Goal: Information Seeking & Learning: Learn about a topic

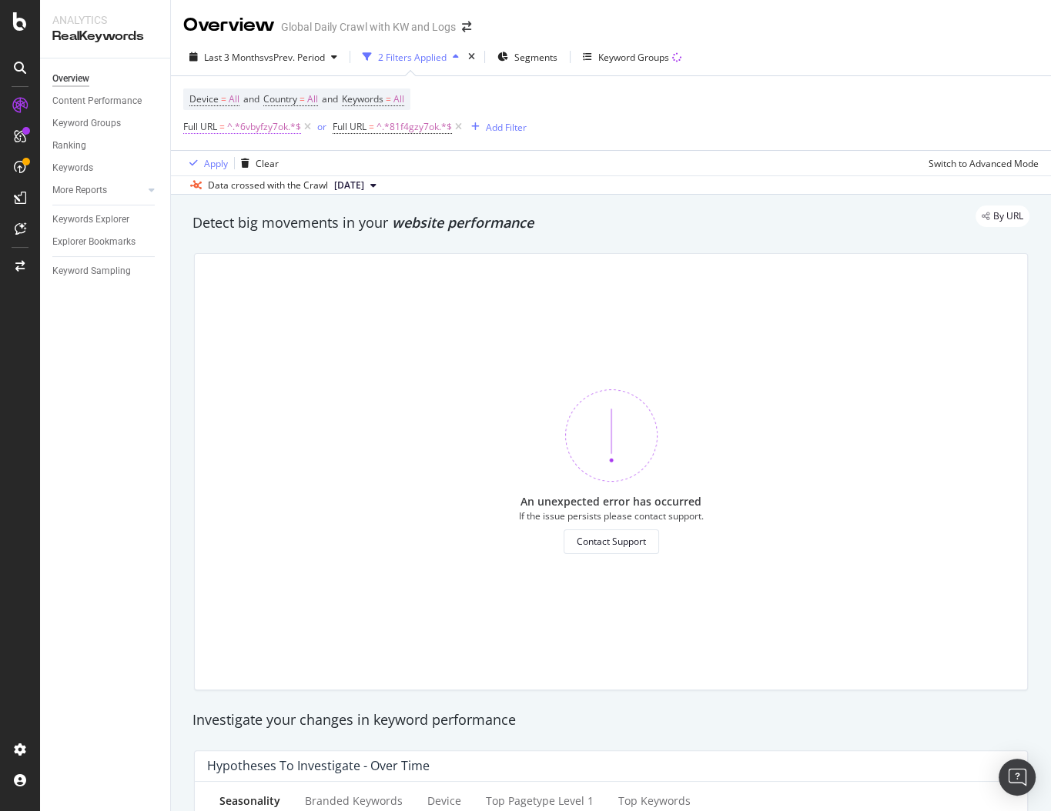
click at [247, 124] on span "^.*6vbyfzy7ok.*$" at bounding box center [264, 127] width 74 height 22
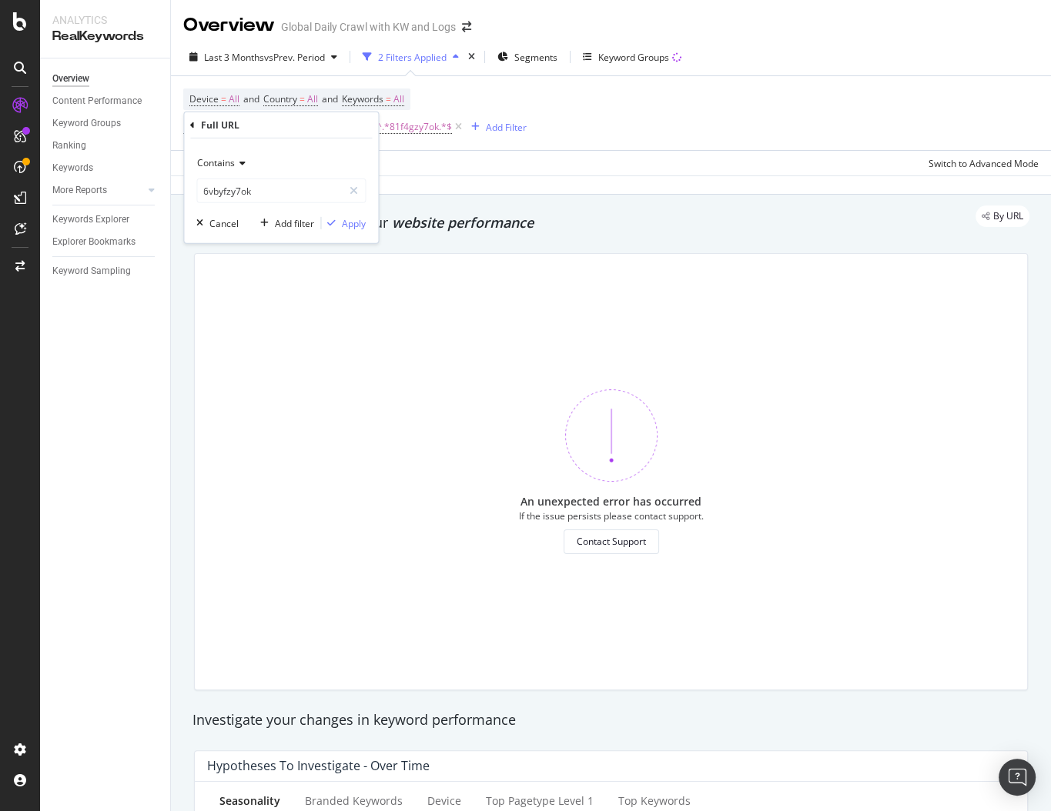
click at [537, 141] on div "Device = All and Country = All and Keywords = All Full URL = ^.*6vbyfzy7ok.*$ o…" at bounding box center [610, 113] width 855 height 74
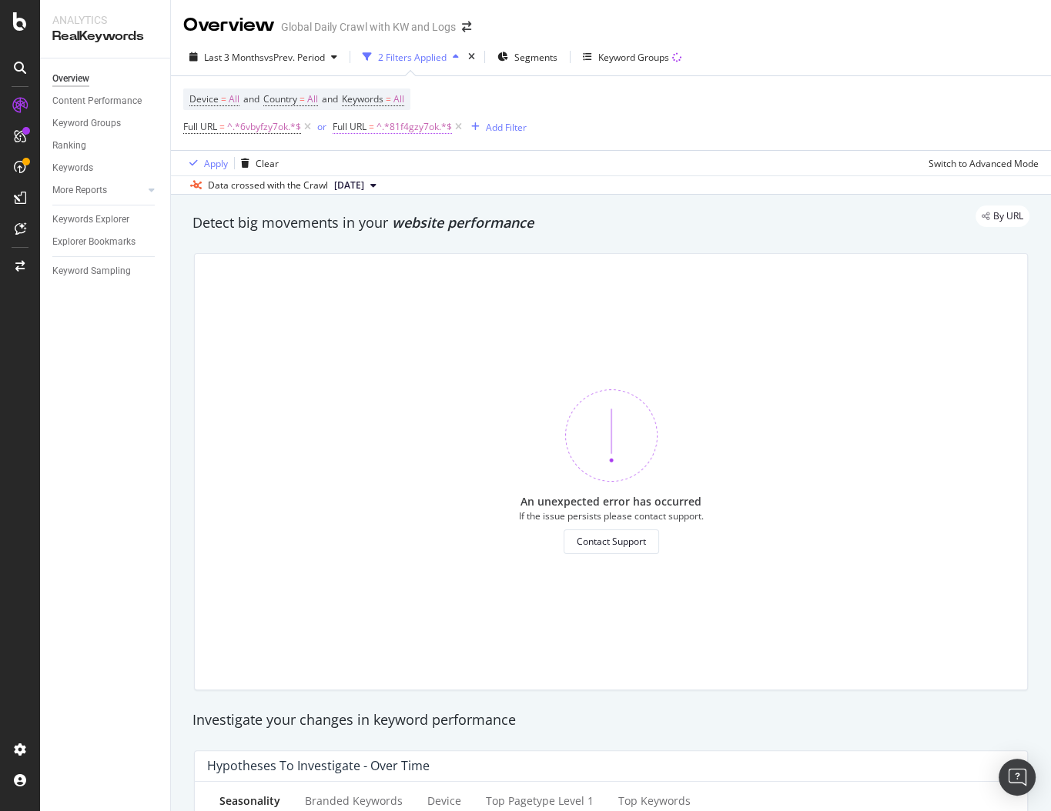
click at [386, 131] on span "^.*81f4gzy7ok.*$" at bounding box center [413, 127] width 75 height 22
click at [602, 139] on div "Device = All and Country = All and Keywords = All Full URL = ^.*6vbyfzy7ok.*$ o…" at bounding box center [610, 113] width 855 height 74
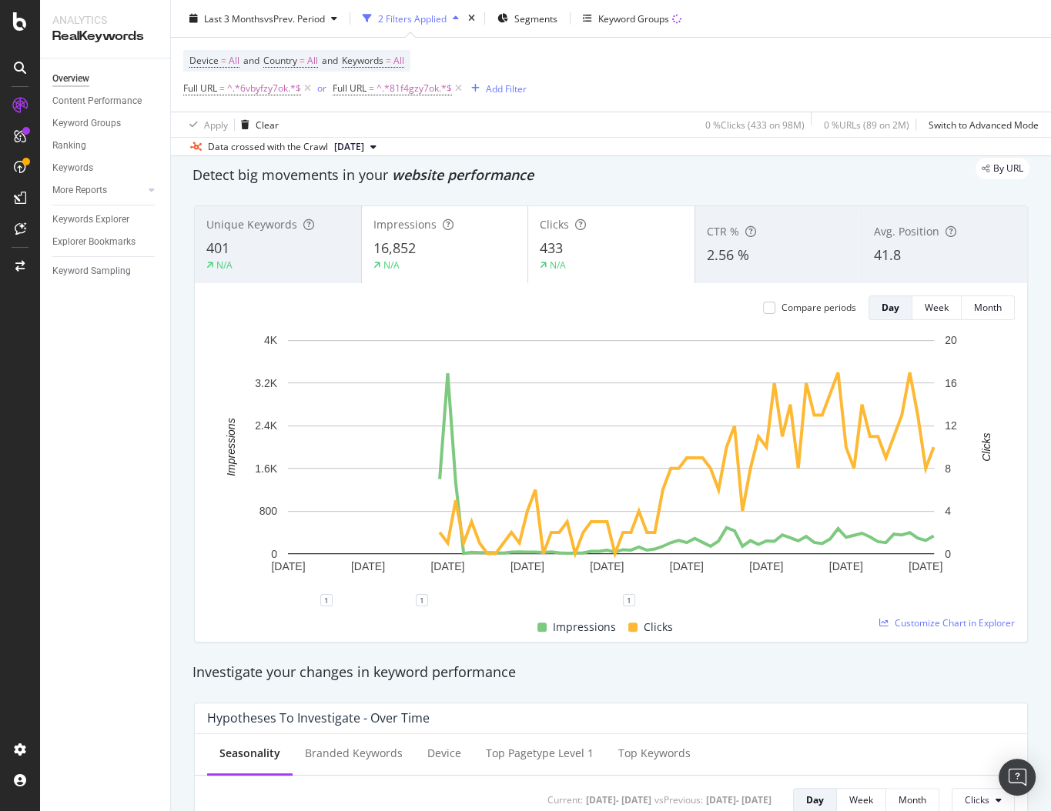
scroll to position [53, 0]
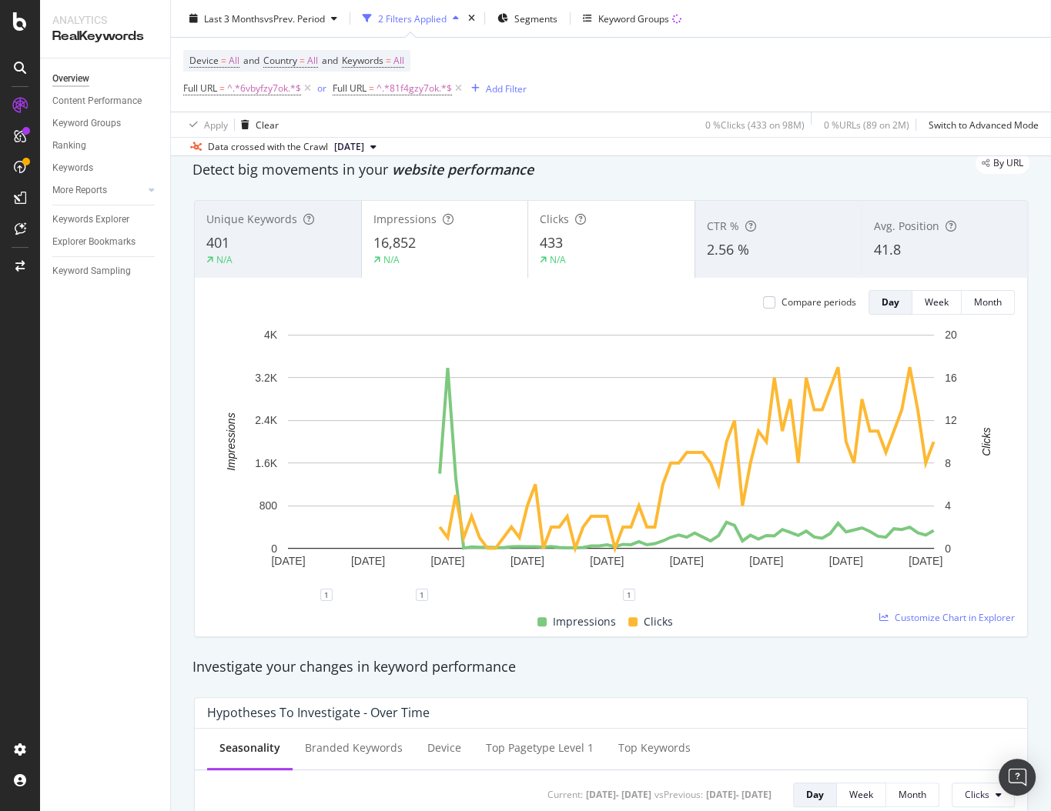
click at [903, 237] on div "Avg. Position 41.8" at bounding box center [944, 239] width 166 height 69
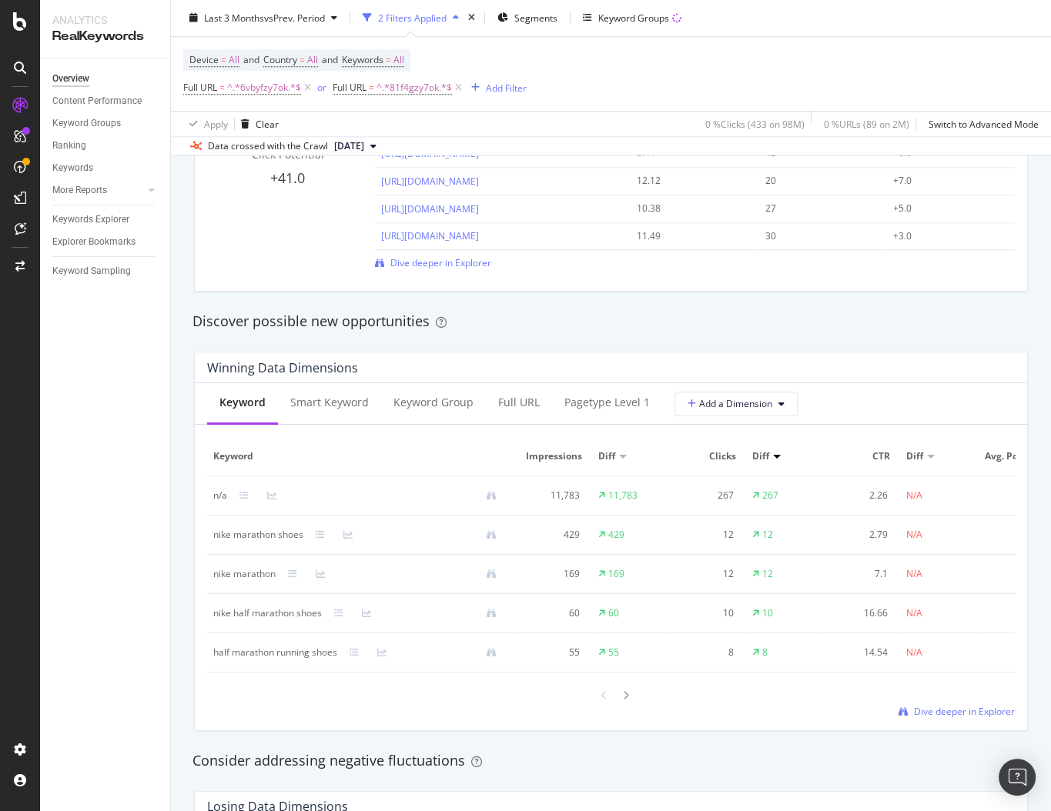
scroll to position [1197, 0]
click at [457, 337] on div "Discover possible new opportunities" at bounding box center [611, 321] width 852 height 35
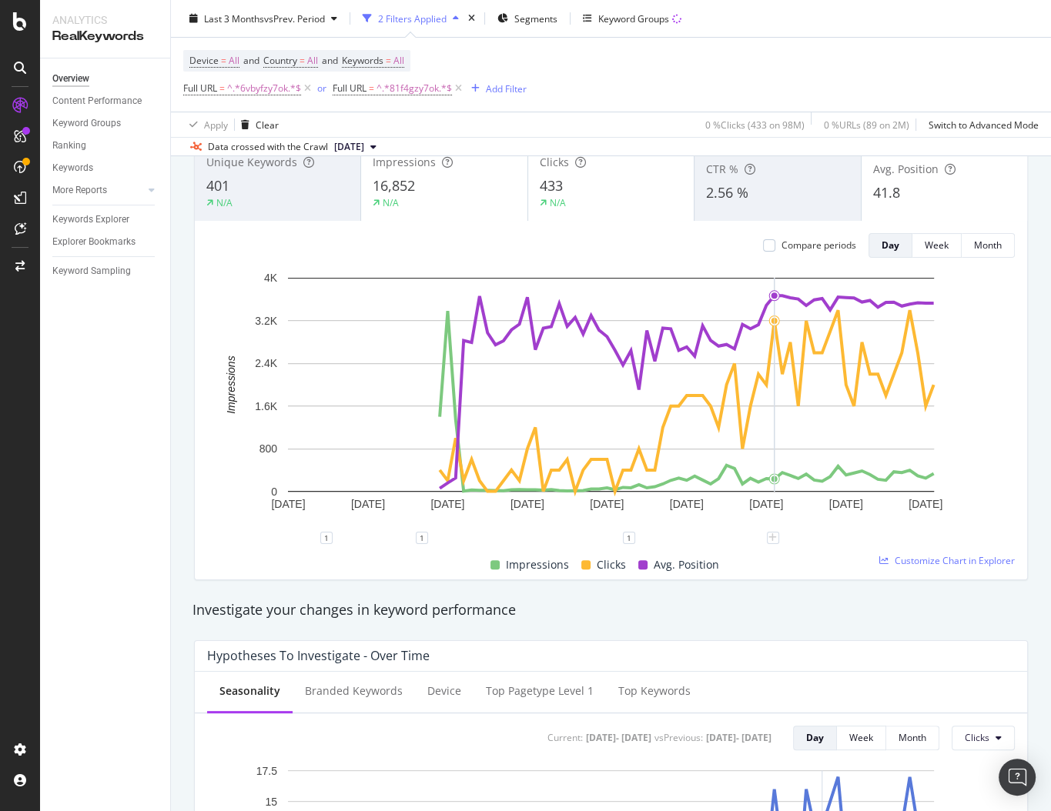
scroll to position [0, 0]
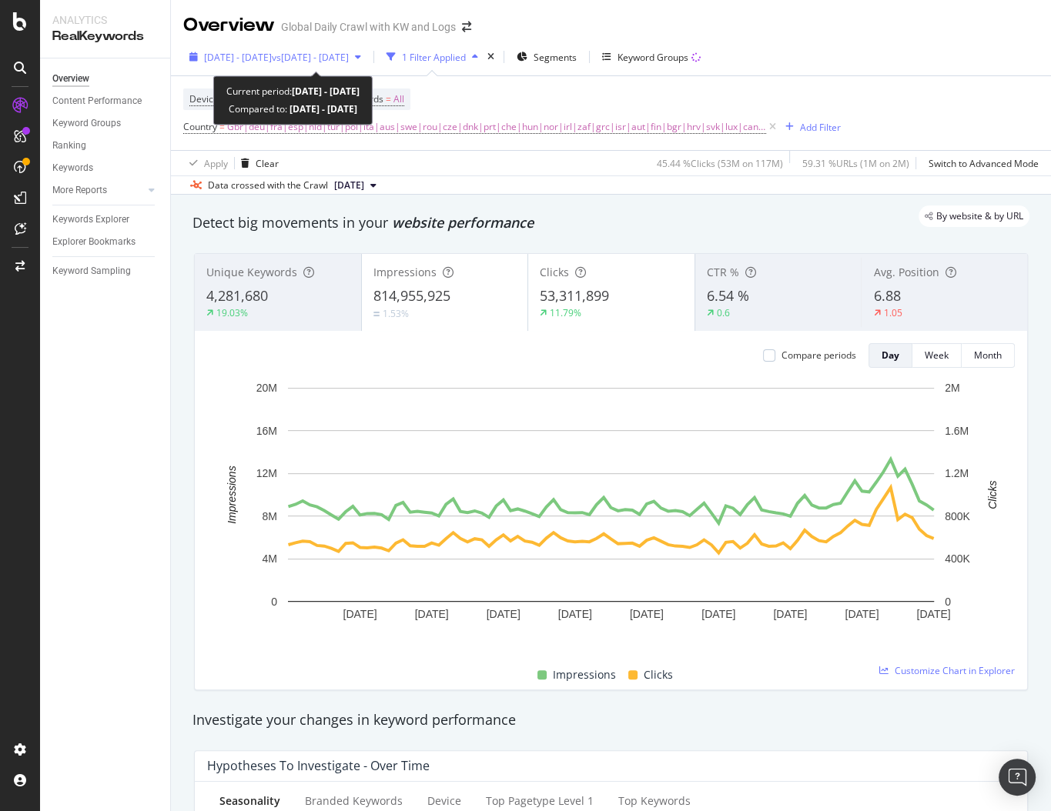
click at [314, 53] on span "vs 2022 Sep. 1st - Nov. 30th" at bounding box center [310, 57] width 77 height 13
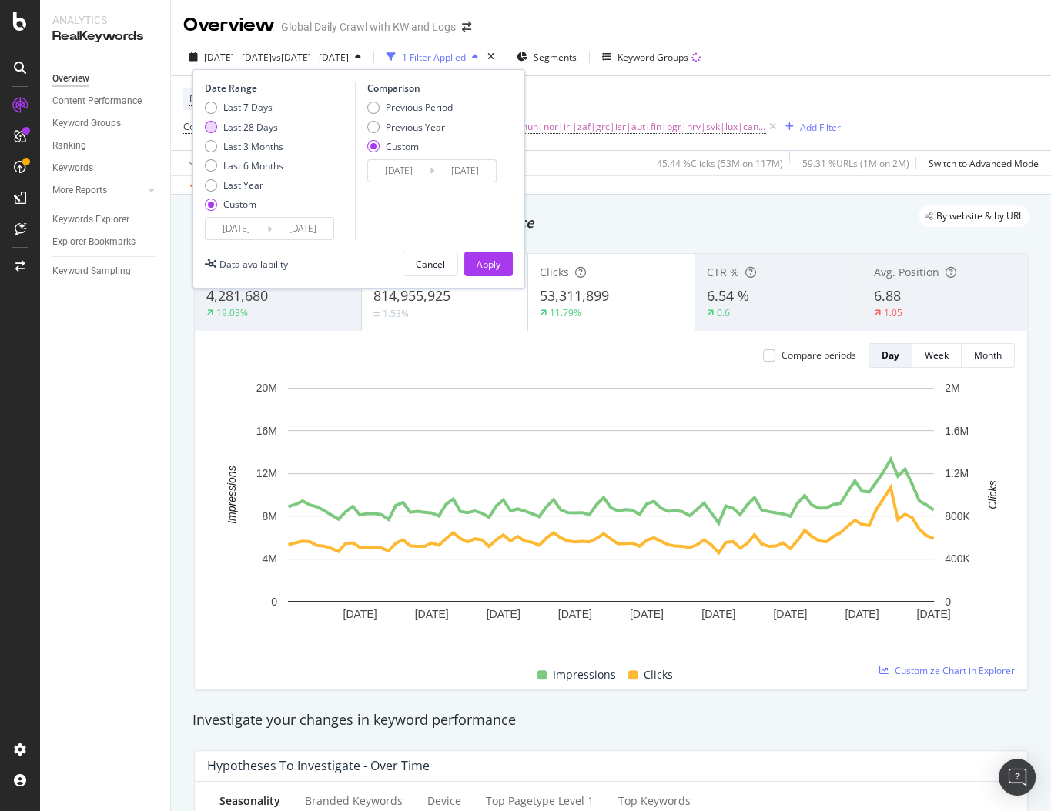
click at [249, 124] on div "Last 28 Days" at bounding box center [250, 127] width 55 height 13
type input "[DATE]"
click at [249, 223] on input "[DATE]" at bounding box center [237, 229] width 62 height 22
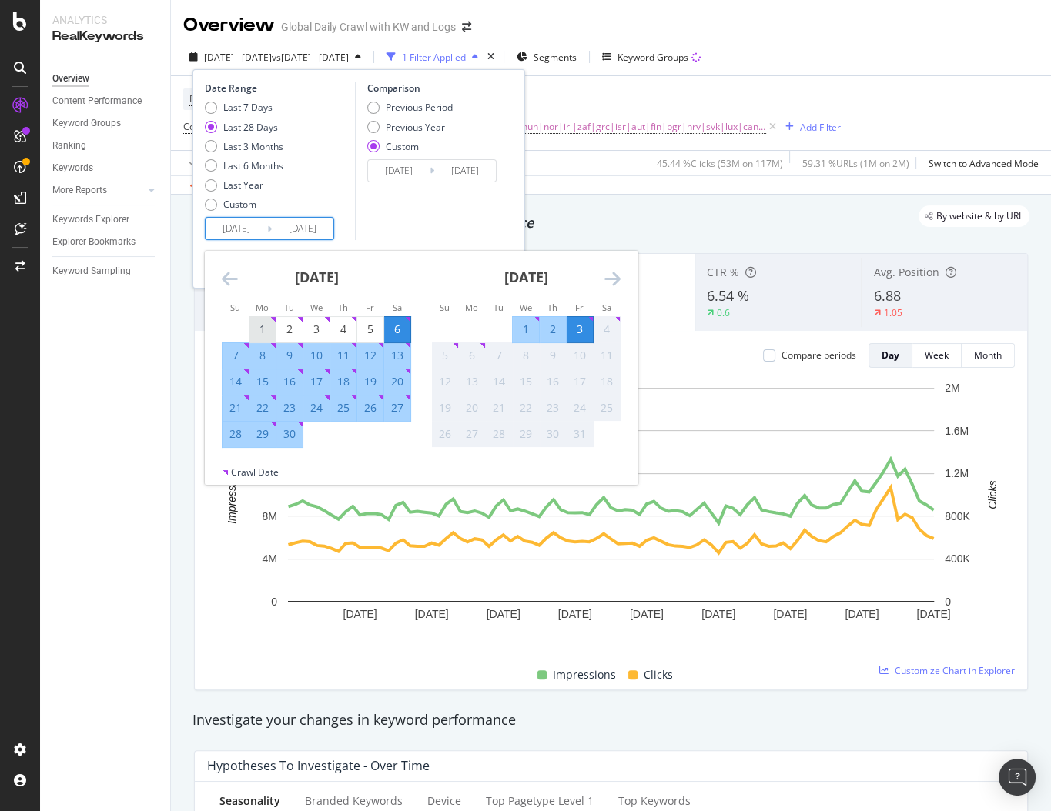
click at [255, 318] on div "1" at bounding box center [262, 329] width 26 height 25
type input "[DATE]"
click at [292, 435] on div "30" at bounding box center [289, 434] width 26 height 15
type input "[DATE]"
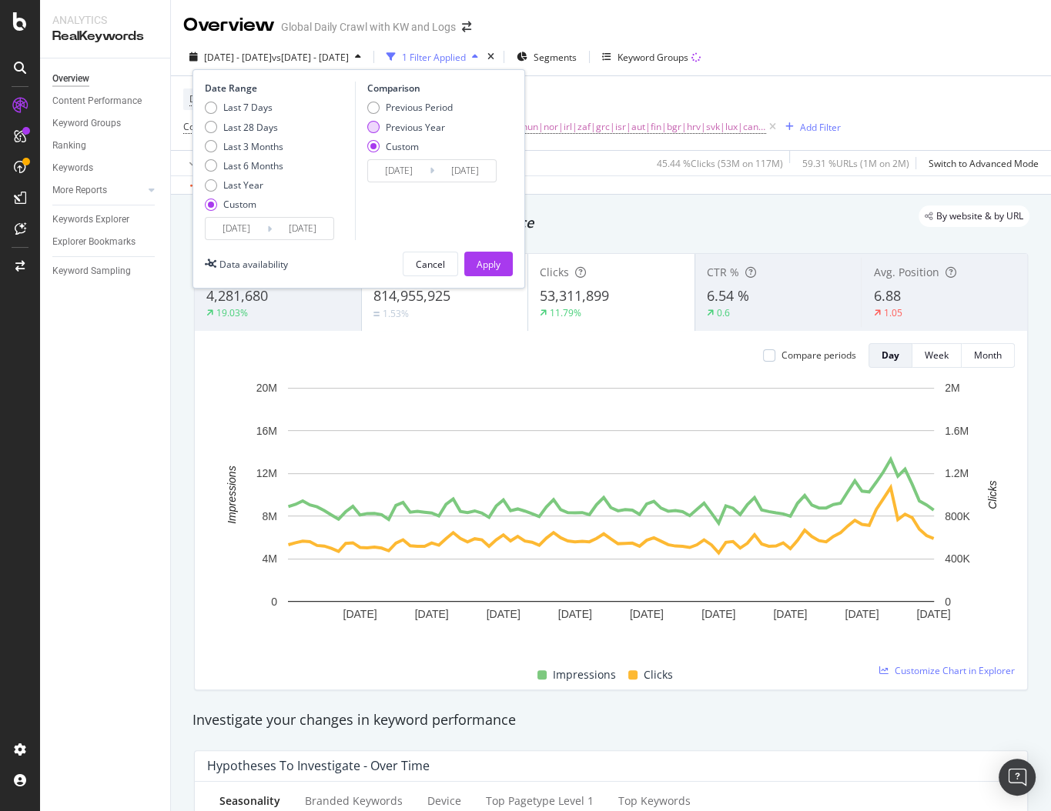
click at [410, 122] on div "Previous Year" at bounding box center [415, 127] width 59 height 13
type input "[DATE]"
click at [407, 166] on input "[DATE]" at bounding box center [399, 171] width 62 height 22
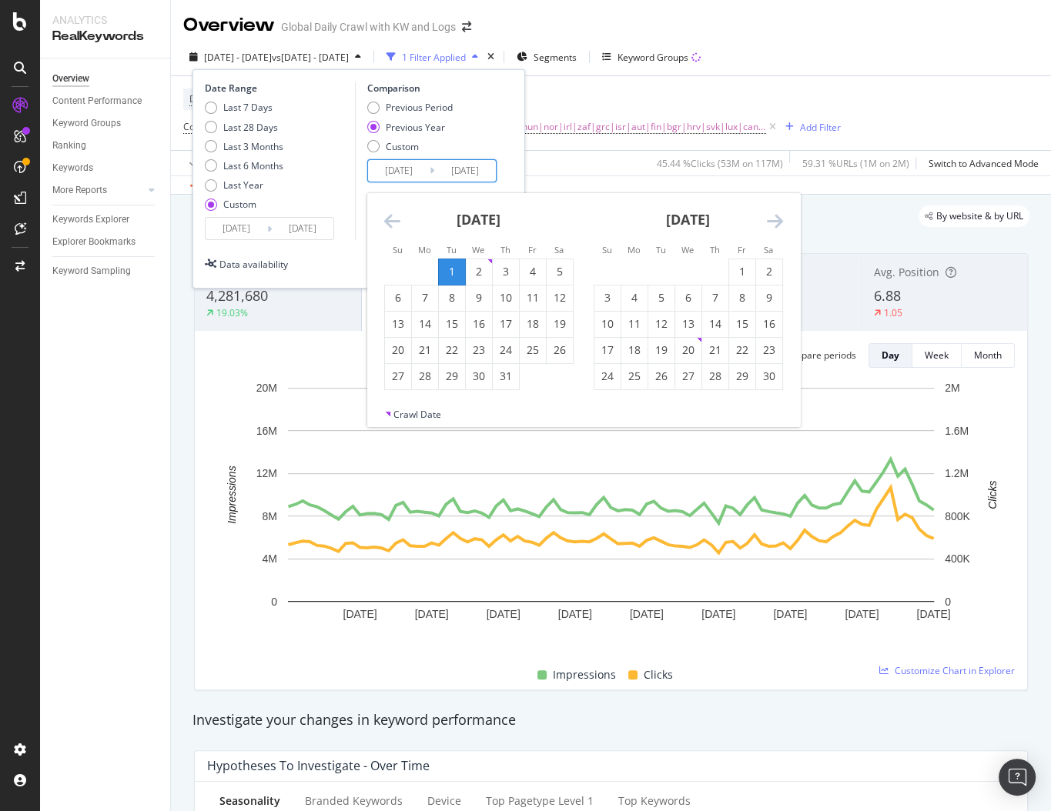
click at [393, 212] on icon "Move backward to switch to the previous month." at bounding box center [392, 221] width 16 height 18
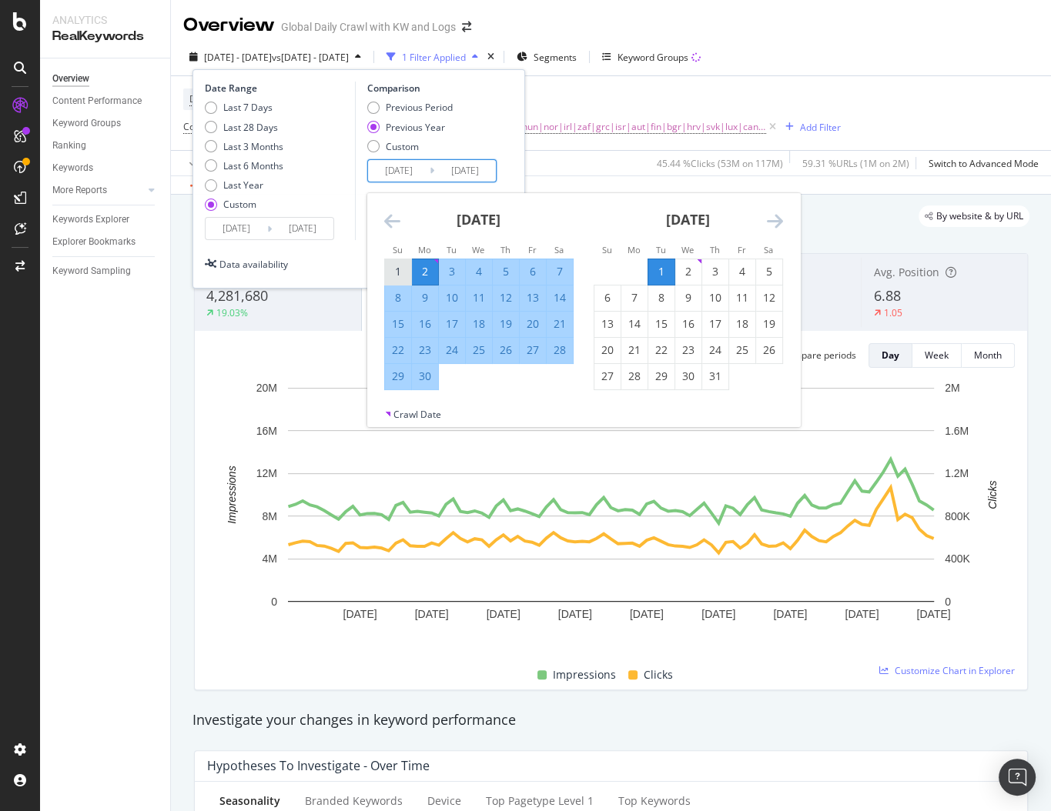
click at [407, 272] on div "1" at bounding box center [398, 271] width 26 height 15
type input "[DATE]"
click at [430, 381] on div "30" at bounding box center [425, 376] width 26 height 15
type input "[DATE]"
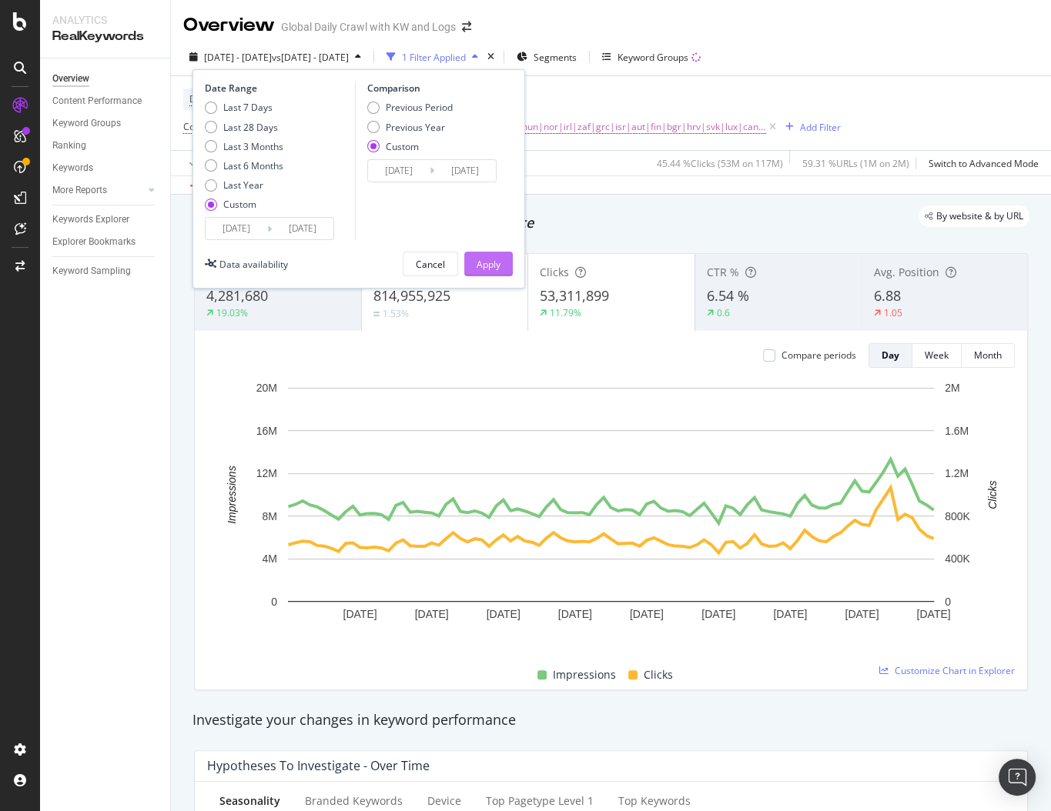
click at [493, 261] on div "Apply" at bounding box center [489, 264] width 24 height 13
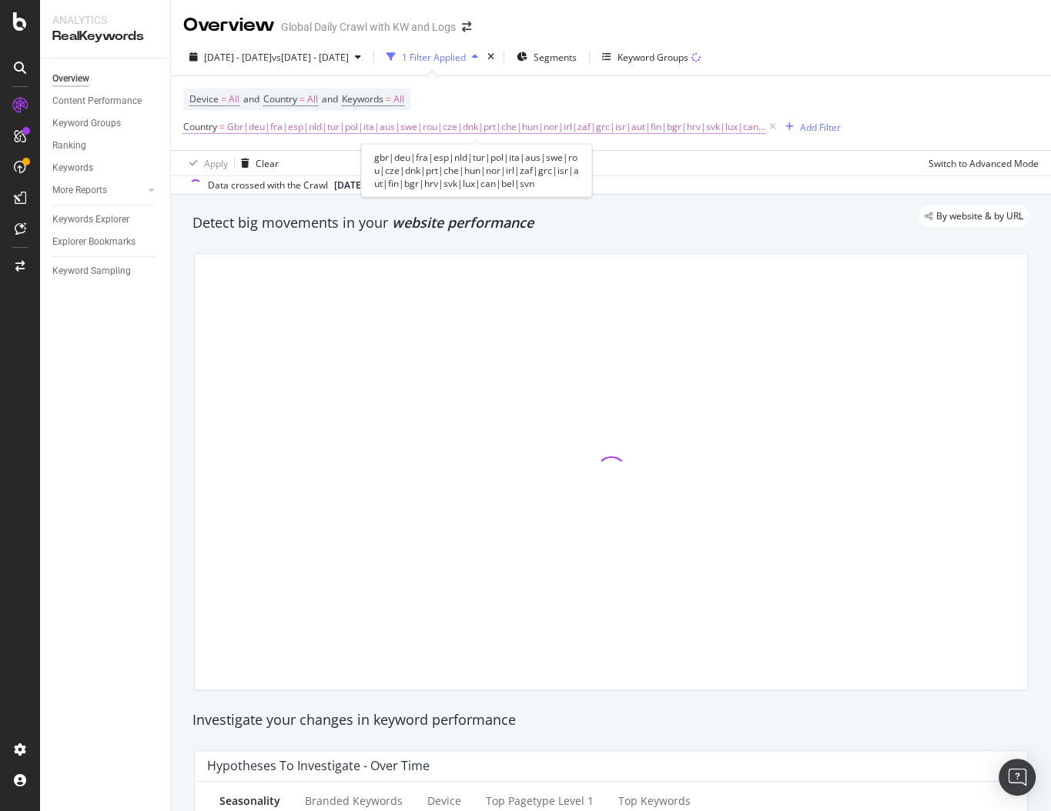
click at [607, 129] on span "Gbr|deu|fra|esp|nld|tur|pol|ita|aus|swe|rou|cze|dnk|prt|che|hun|nor|irl|zaf|grc…" at bounding box center [496, 127] width 539 height 22
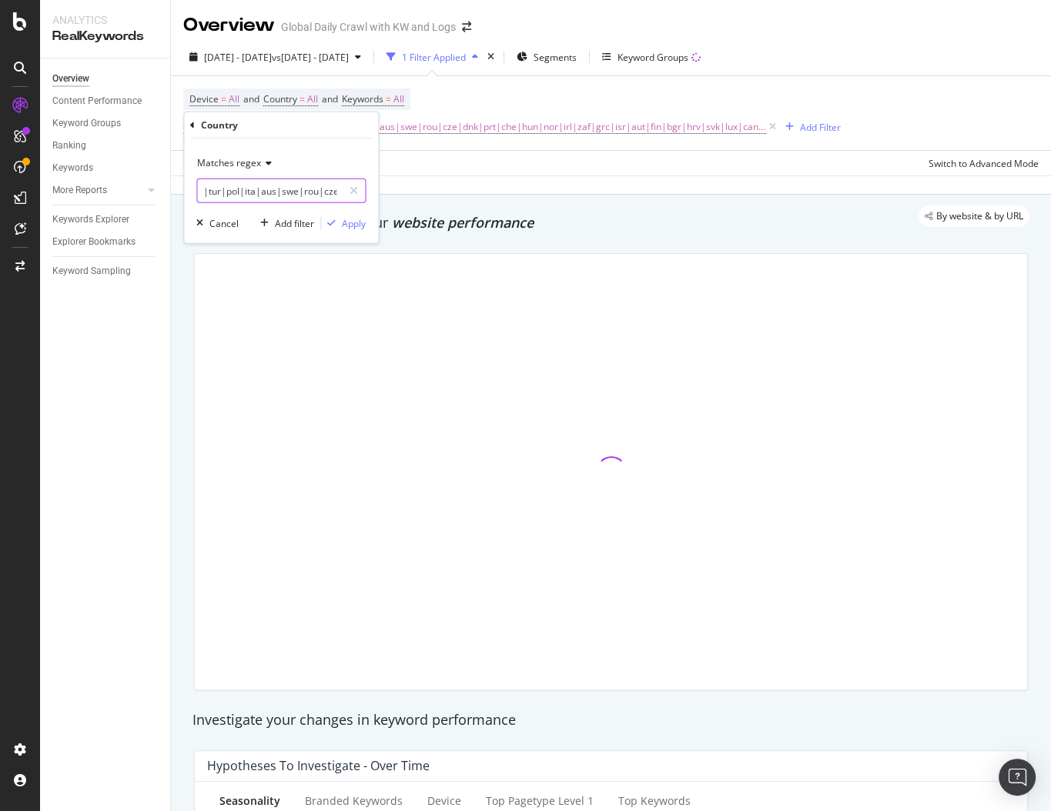
scroll to position [0, 95]
click at [263, 192] on input "gbr|deu|fra|esp|nld|tur|pol|ita|aus|swe|rou|cze|dnk|prt|che|hun|nor|irl|zaf|grc…" at bounding box center [270, 191] width 146 height 25
click at [293, 186] on input "gbr|deu|fra|esp|nld|tur|pol|ita|aus|swe|rou|cze|dnk|prt|che|hun|nor|irl|zaf|grc…" at bounding box center [270, 191] width 146 height 25
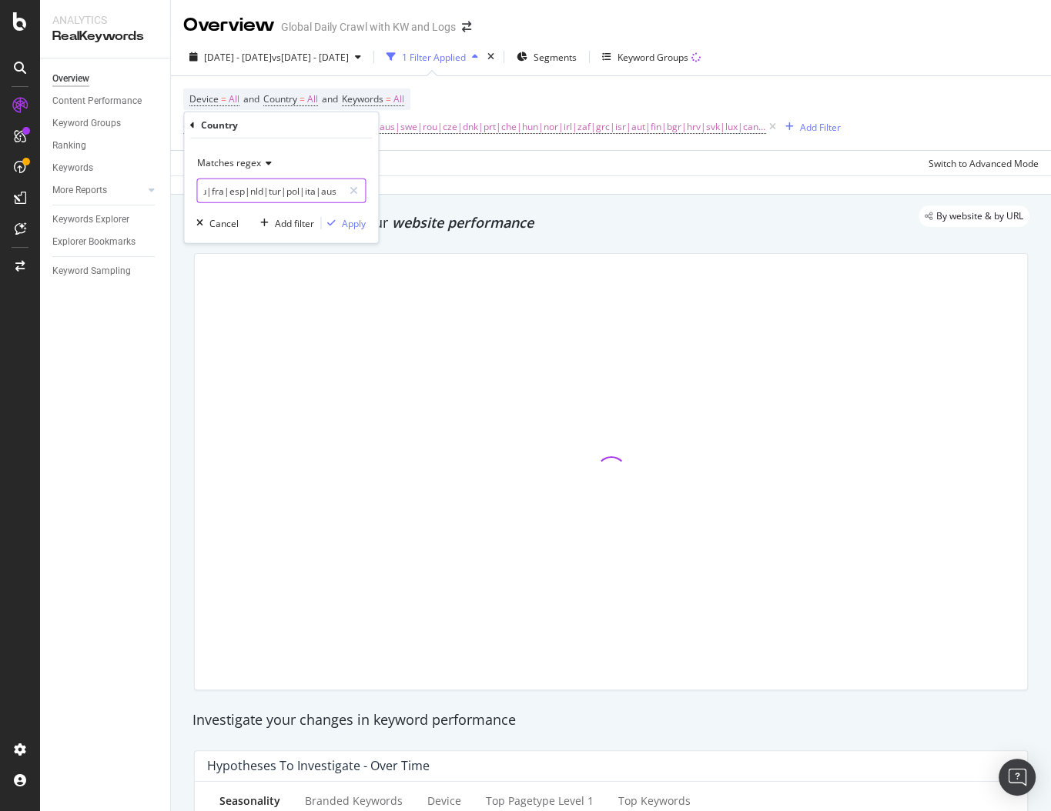
click at [326, 191] on input "gbr|deu|fra|esp|nld|tur|pol|ita|aus|swe|rou|cze|dnk|prt|che|hun|nor|irl|zaf|grc…" at bounding box center [270, 191] width 146 height 25
type input "gbr|deu|fra|esp|nld|tur|pol|ita|swe|rou|cze|dnk|prt|che|hun|nor|irl|zaf|grc|isr…"
click at [343, 225] on div "Apply" at bounding box center [354, 222] width 24 height 13
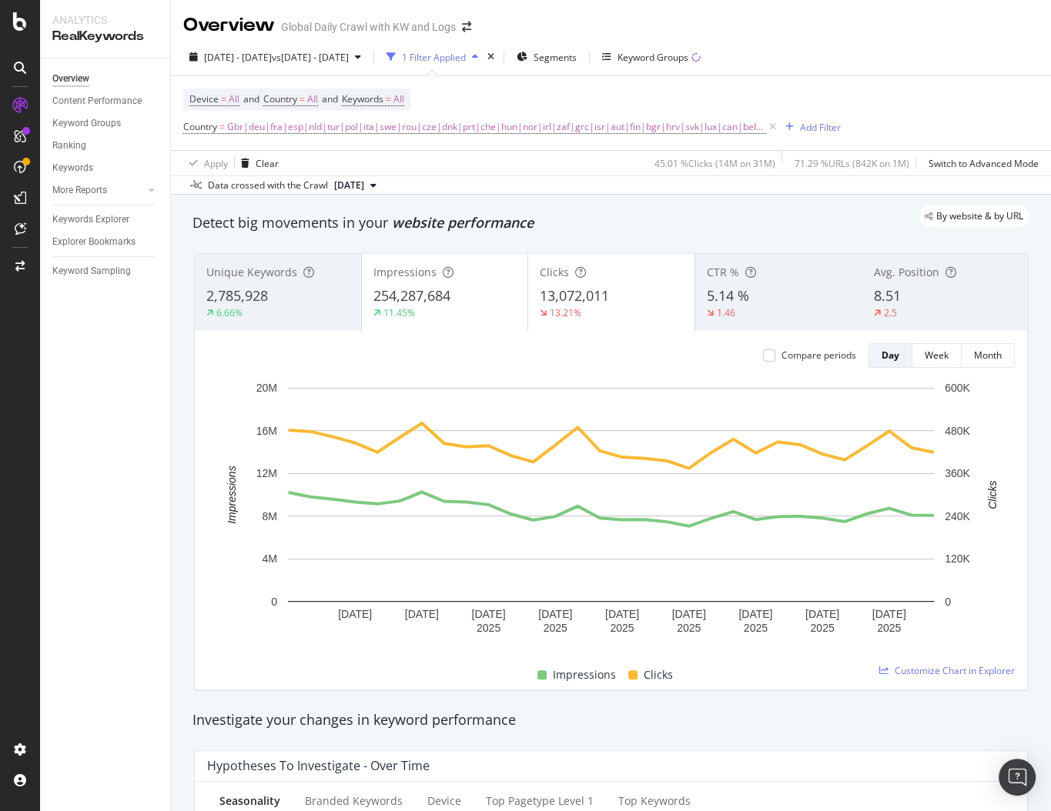
click at [638, 224] on div "By website & by URL" at bounding box center [603, 217] width 852 height 22
click at [590, 214] on div "By website & by URL" at bounding box center [603, 217] width 852 height 22
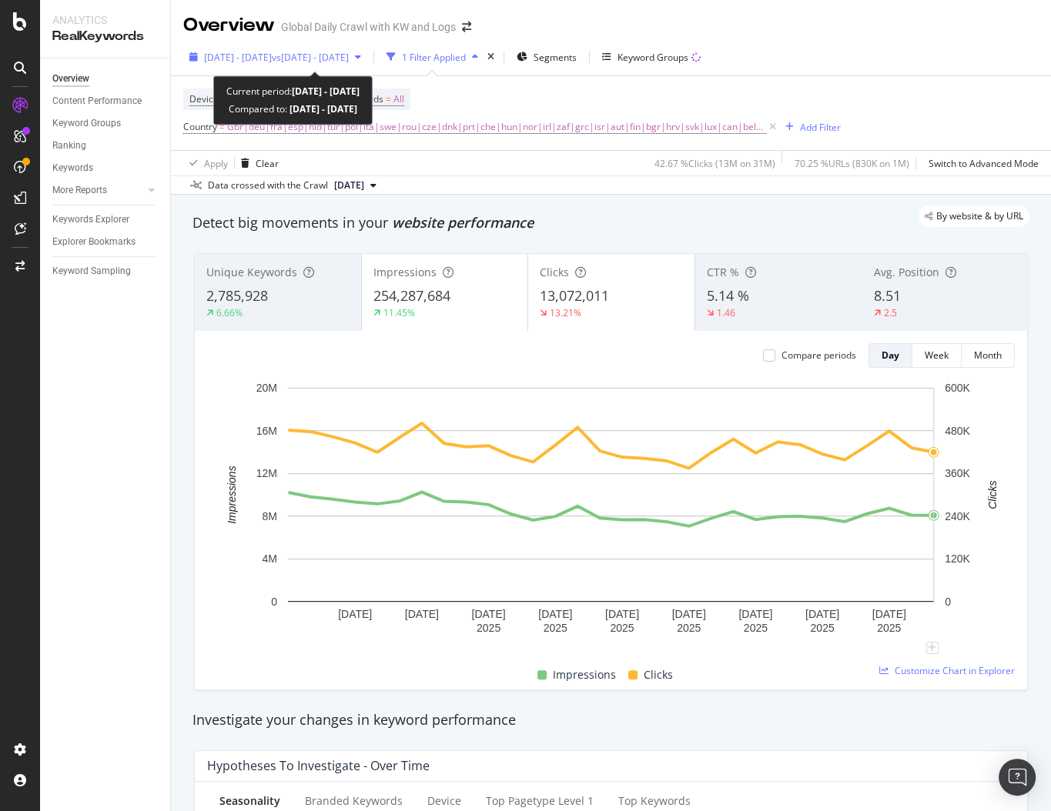
click at [349, 57] on span "vs 2024 Sep. 1st - Sep. 30th" at bounding box center [310, 57] width 77 height 13
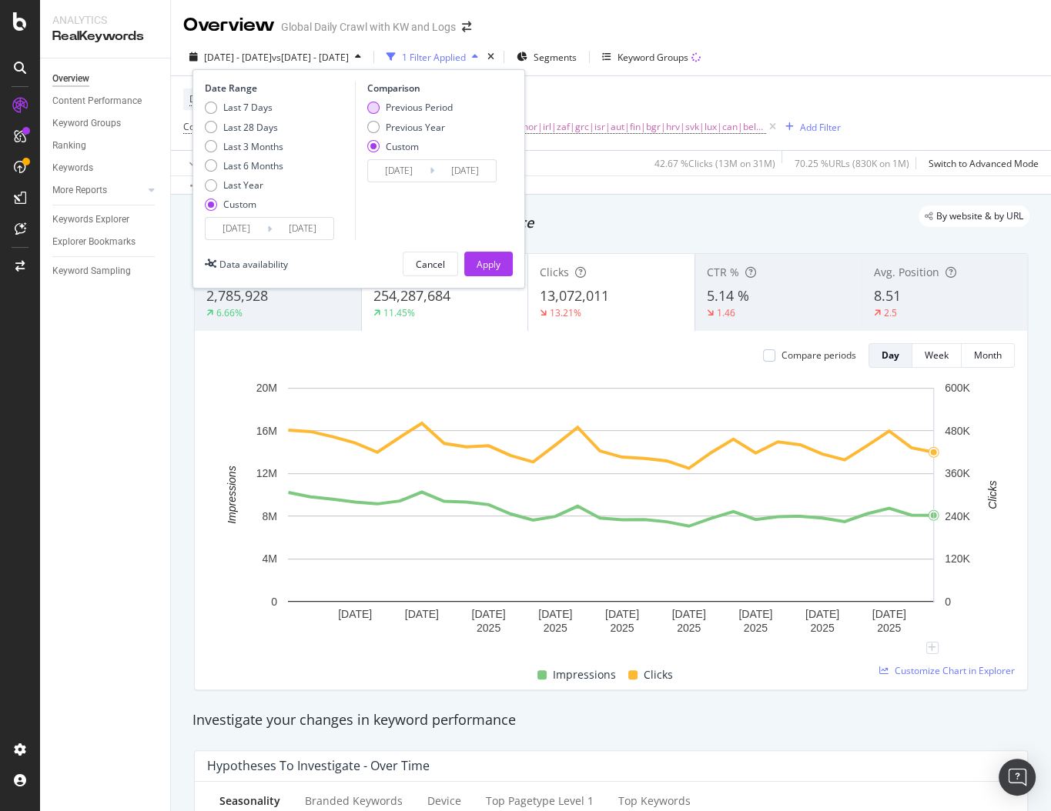
click at [400, 113] on div "Previous Period" at bounding box center [419, 107] width 67 height 13
type input "2025/08/02"
type input "2025/08/31"
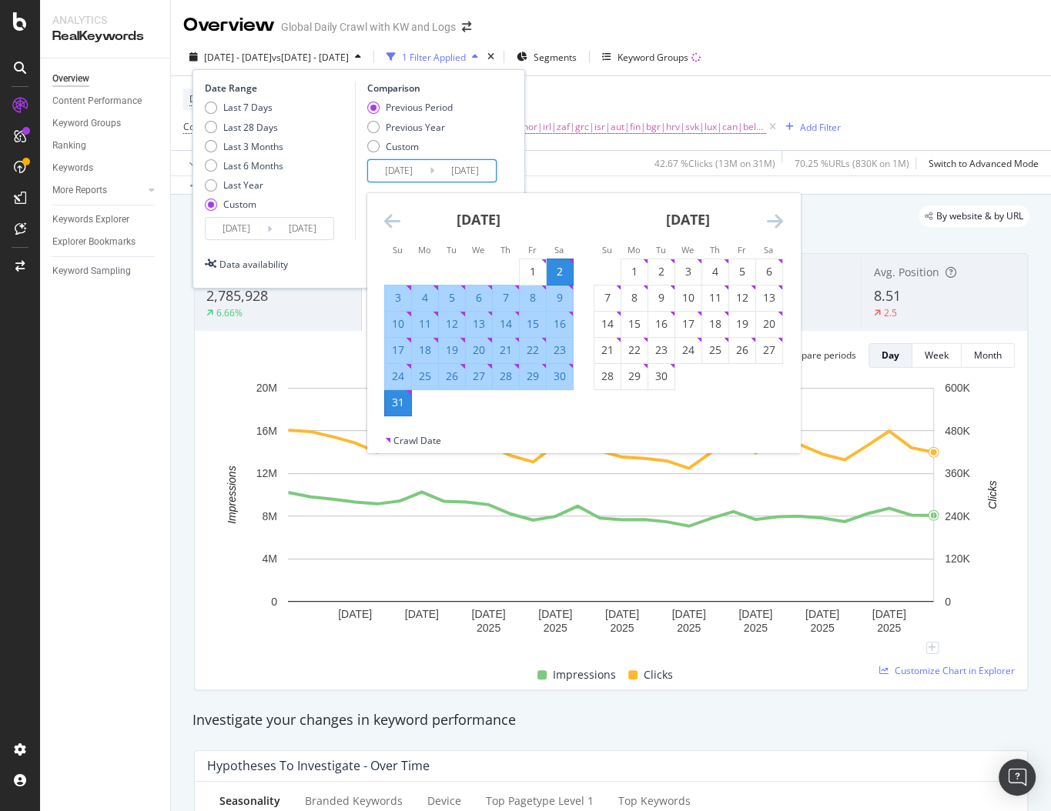
click at [413, 161] on input "2025/08/02" at bounding box center [399, 171] width 62 height 22
click at [529, 263] on div "1" at bounding box center [533, 271] width 26 height 25
type input "2025/08/01"
click at [398, 407] on div "31" at bounding box center [398, 402] width 26 height 15
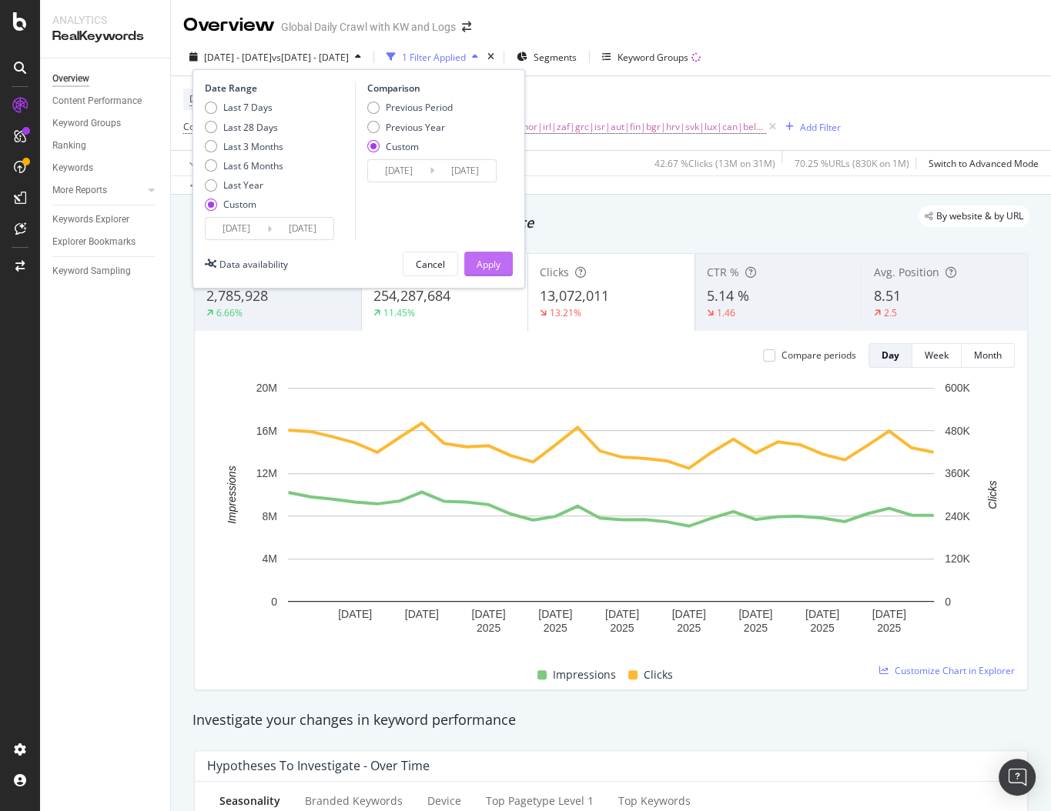
click at [480, 263] on div "Apply" at bounding box center [489, 264] width 24 height 13
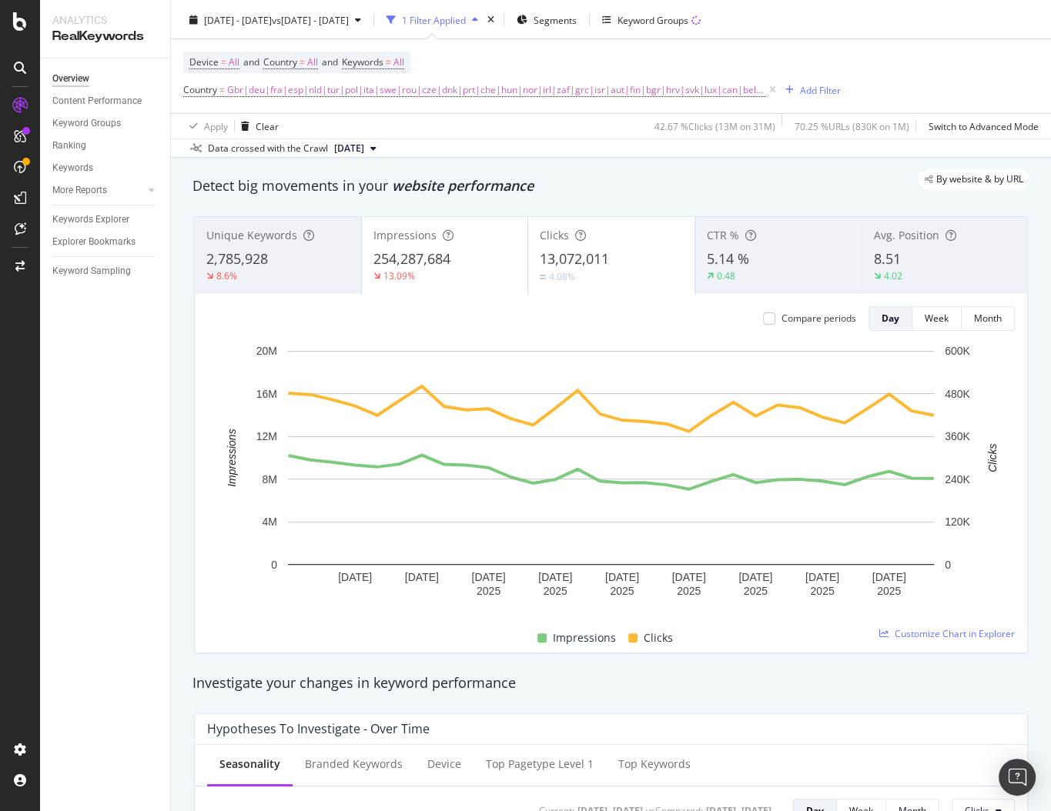
scroll to position [38, 0]
click at [521, 169] on div "By website & by URL" at bounding box center [603, 179] width 852 height 22
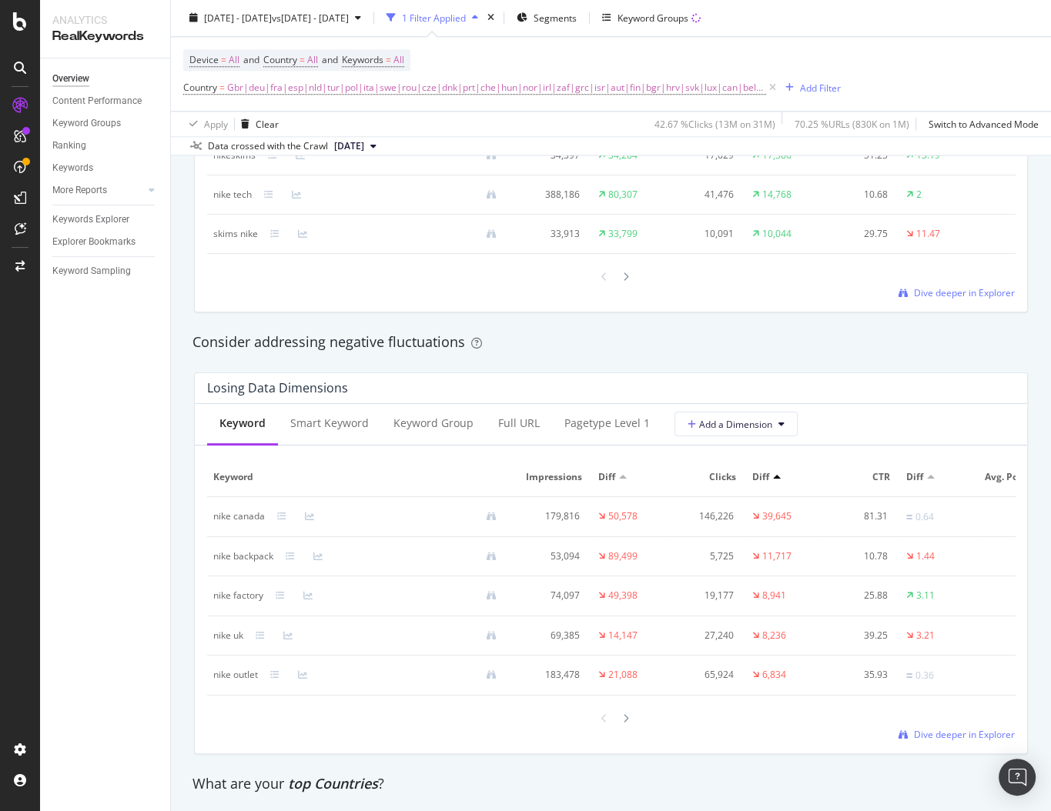
scroll to position [1621, 0]
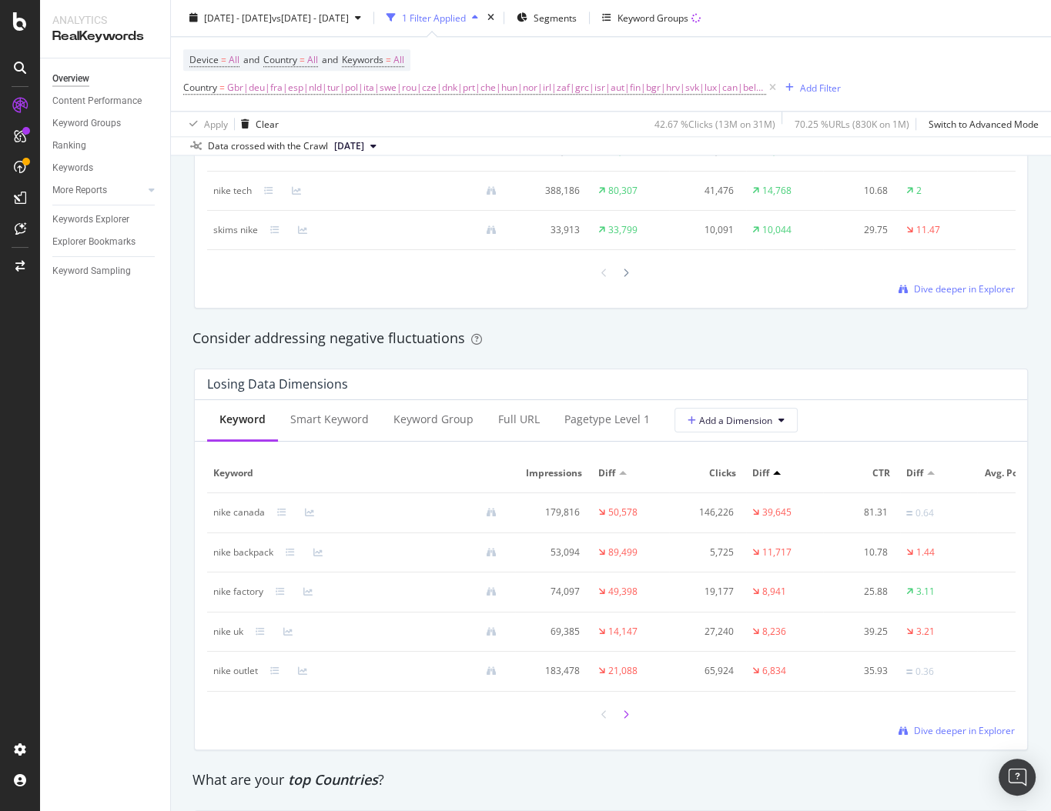
click at [629, 714] on div at bounding box center [626, 714] width 14 height 21
click at [487, 721] on div at bounding box center [611, 713] width 808 height 21
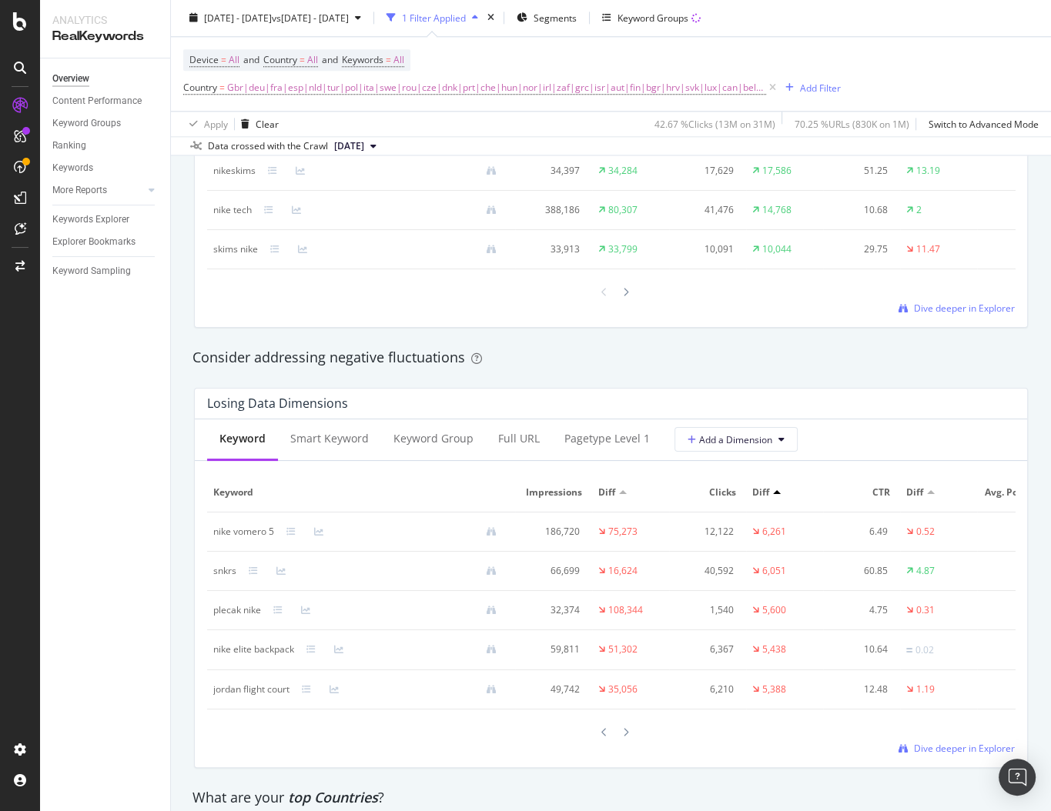
scroll to position [1603, 0]
click at [601, 731] on icon at bounding box center [604, 731] width 6 height 9
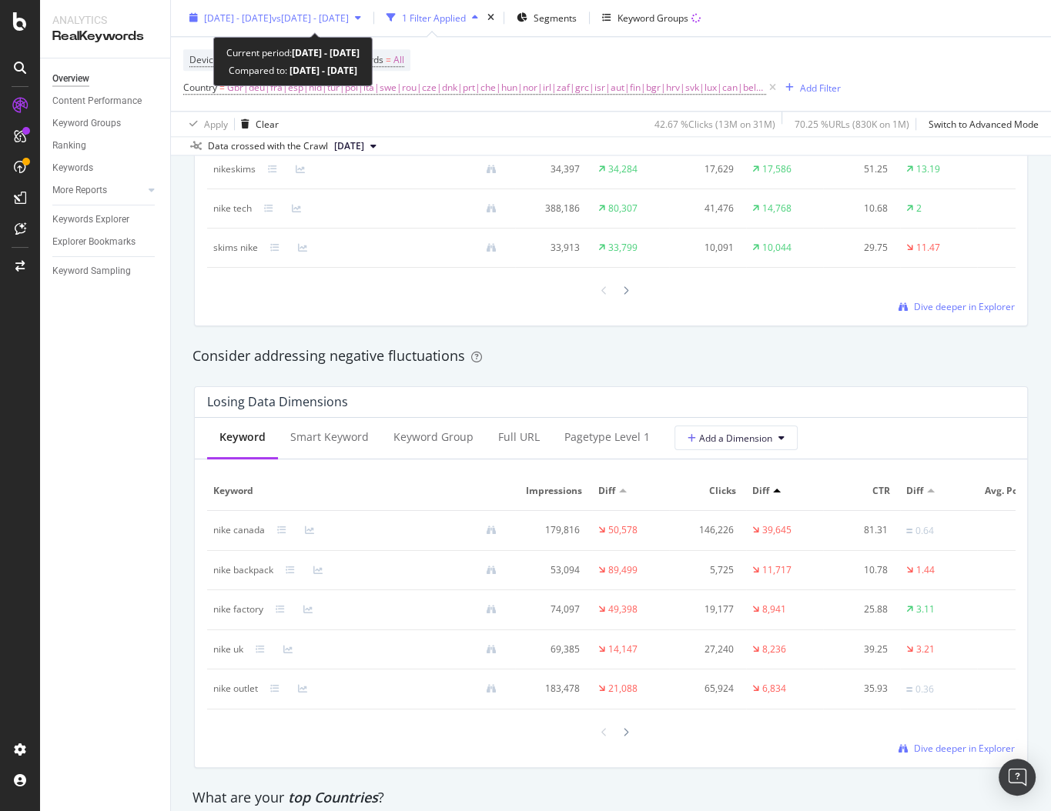
click at [349, 12] on span "vs 2025 Aug. 1st - Aug. 31st" at bounding box center [310, 18] width 77 height 13
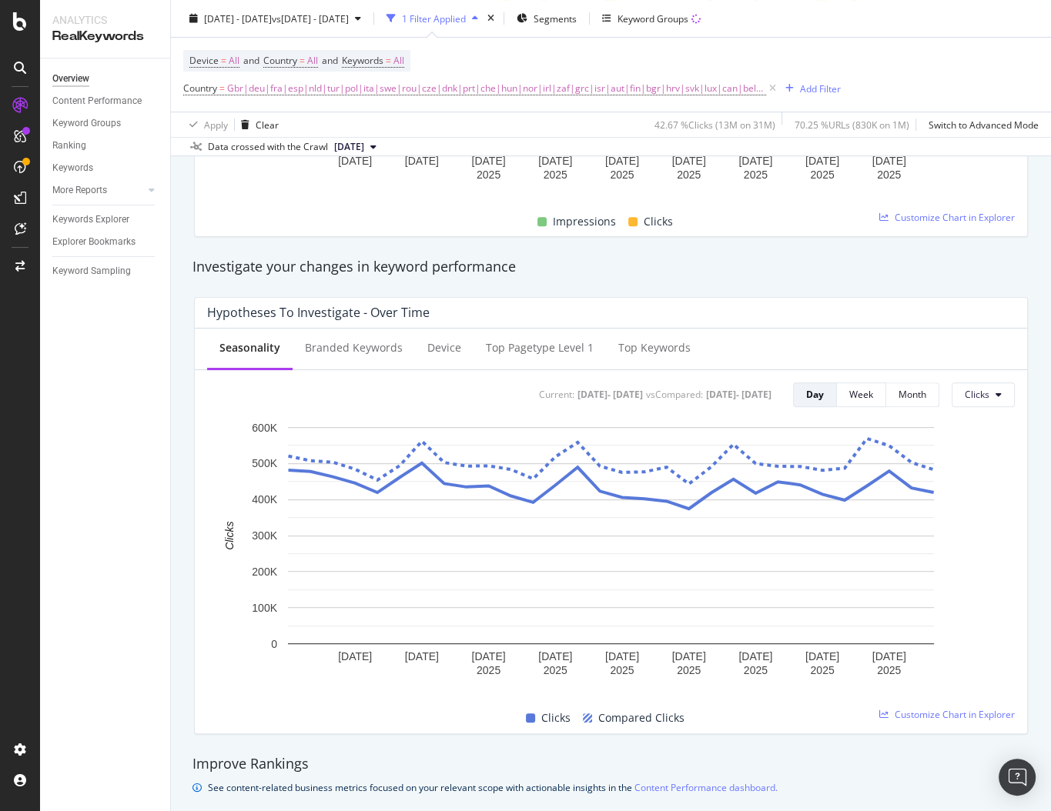
scroll to position [0, 0]
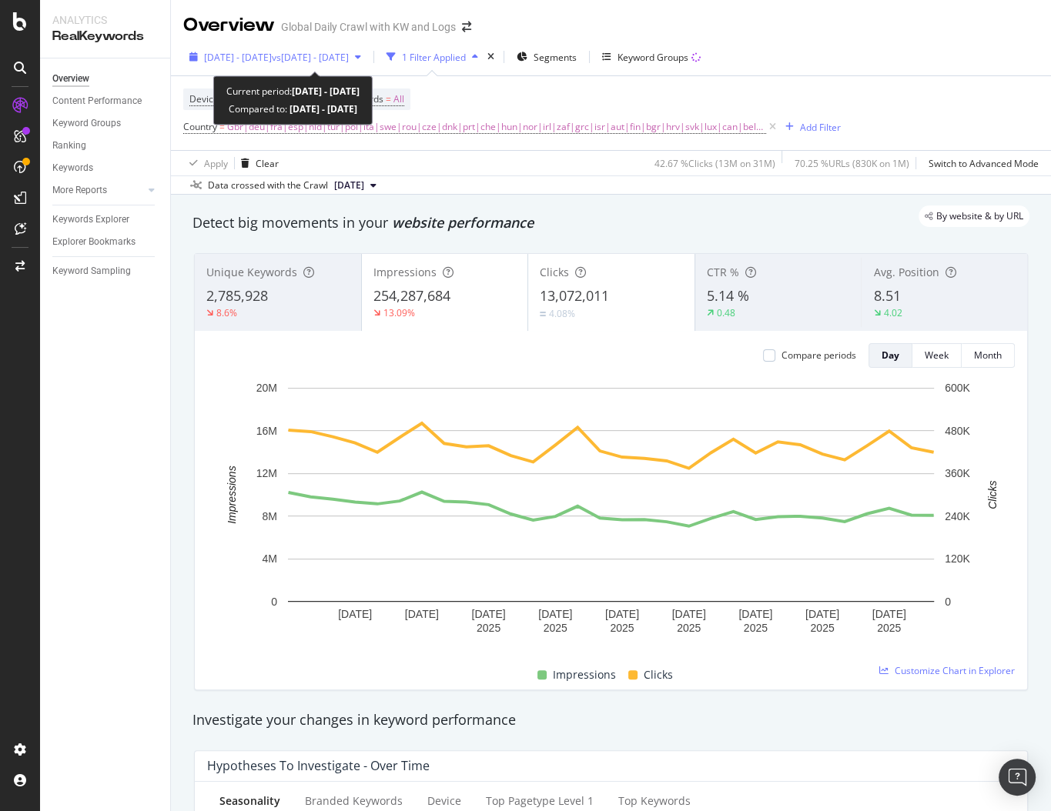
click at [338, 55] on span "vs 2025 Aug. 1st - Aug. 31st" at bounding box center [310, 57] width 77 height 13
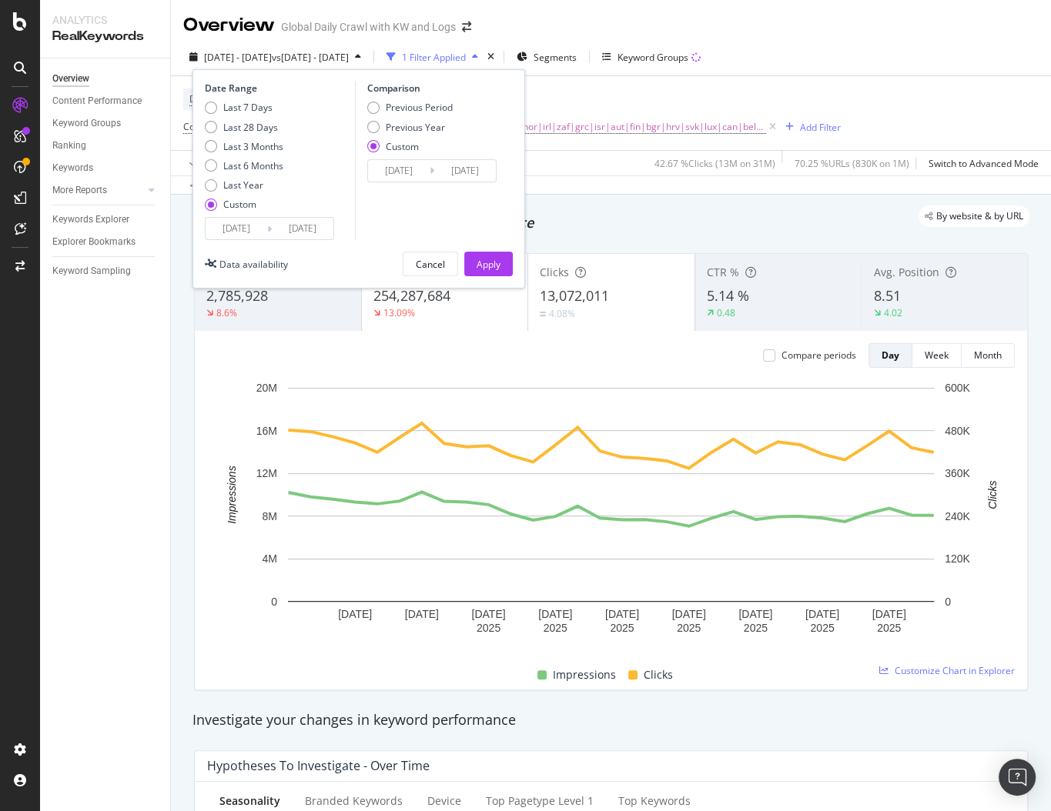
click at [429, 117] on div "Previous Period Previous Year Custom" at bounding box center [409, 130] width 85 height 58
click at [420, 129] on div "Previous Year" at bounding box center [415, 127] width 59 height 13
type input "[DATE]"
click at [417, 173] on input "[DATE]" at bounding box center [399, 171] width 62 height 22
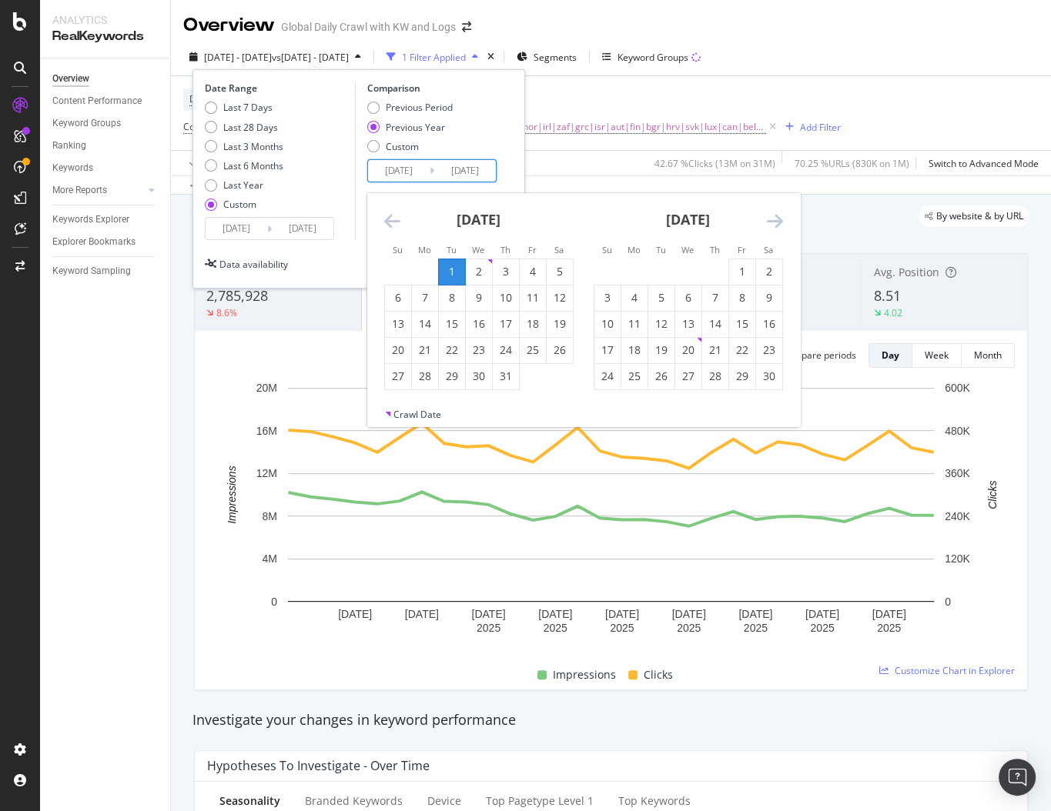
click at [382, 226] on div "October 2024 1 2 3 4 5 6 7 8 9 10 11 12 13 14 15 16 17 18 19 20 21 22 23 24 25 …" at bounding box center [478, 291] width 209 height 197
click at [385, 217] on icon "Move backward to switch to the previous month." at bounding box center [392, 221] width 16 height 18
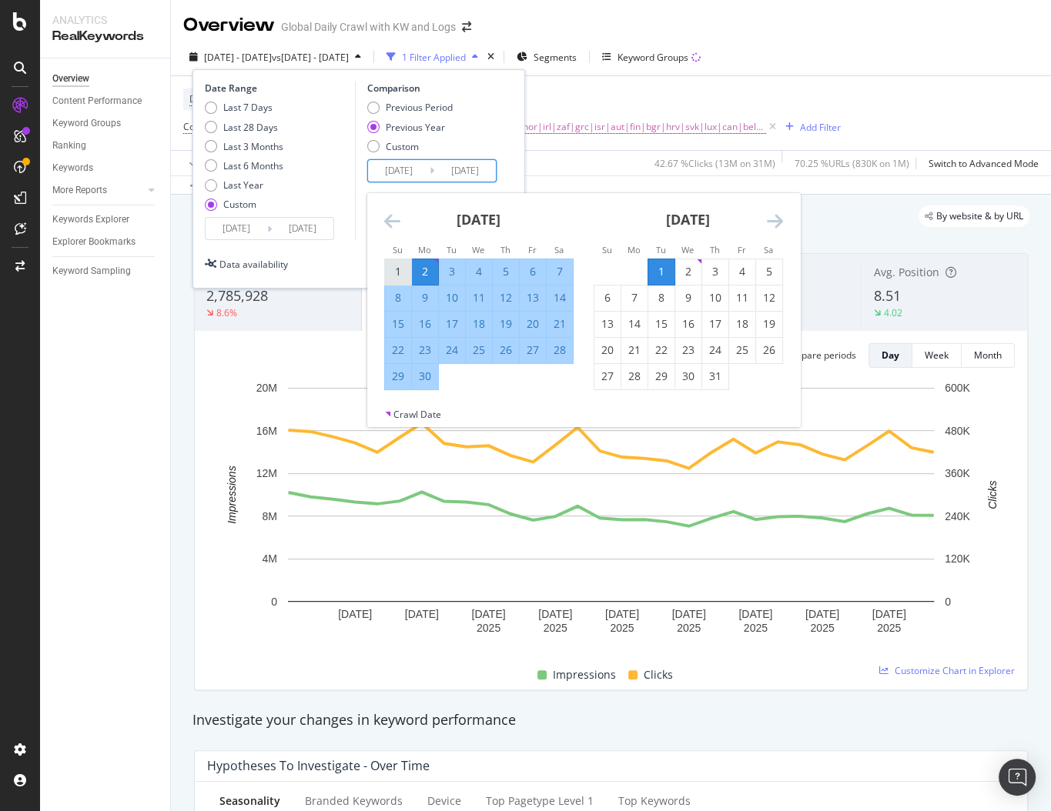
click at [399, 266] on div "1" at bounding box center [398, 271] width 26 height 15
type input "[DATE]"
click at [427, 393] on div "August 2024 1 2 3 4 5 6 7 8 9 10 11 12 13 14 15 16 17 18 19 20 21 22 23 24 25 2…" at bounding box center [583, 300] width 433 height 215
click at [424, 380] on div "30" at bounding box center [425, 376] width 26 height 15
type input "[DATE]"
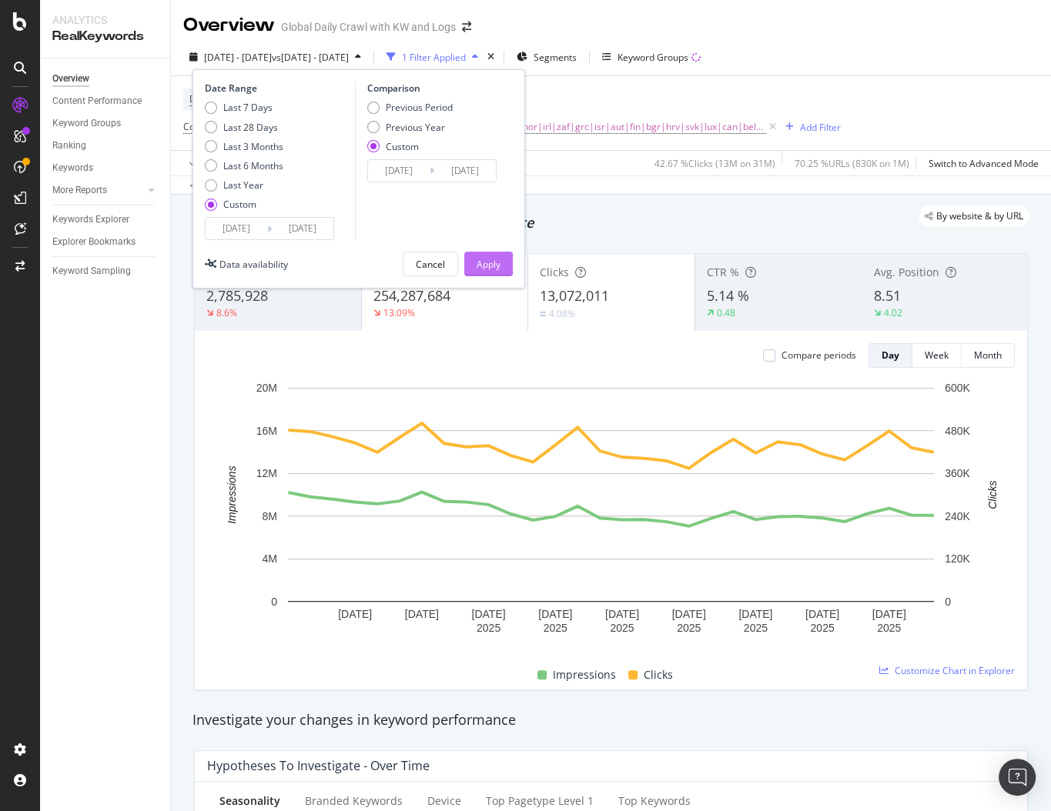
click at [478, 258] on div "Apply" at bounding box center [489, 264] width 24 height 13
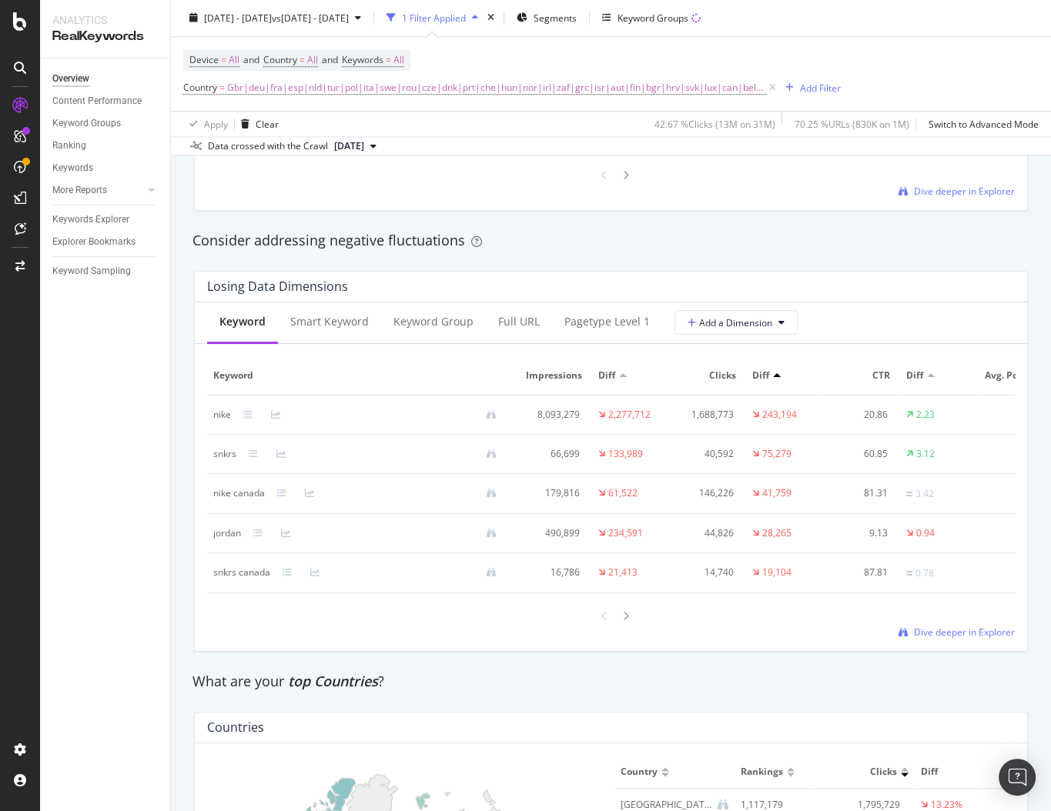
scroll to position [1767, 0]
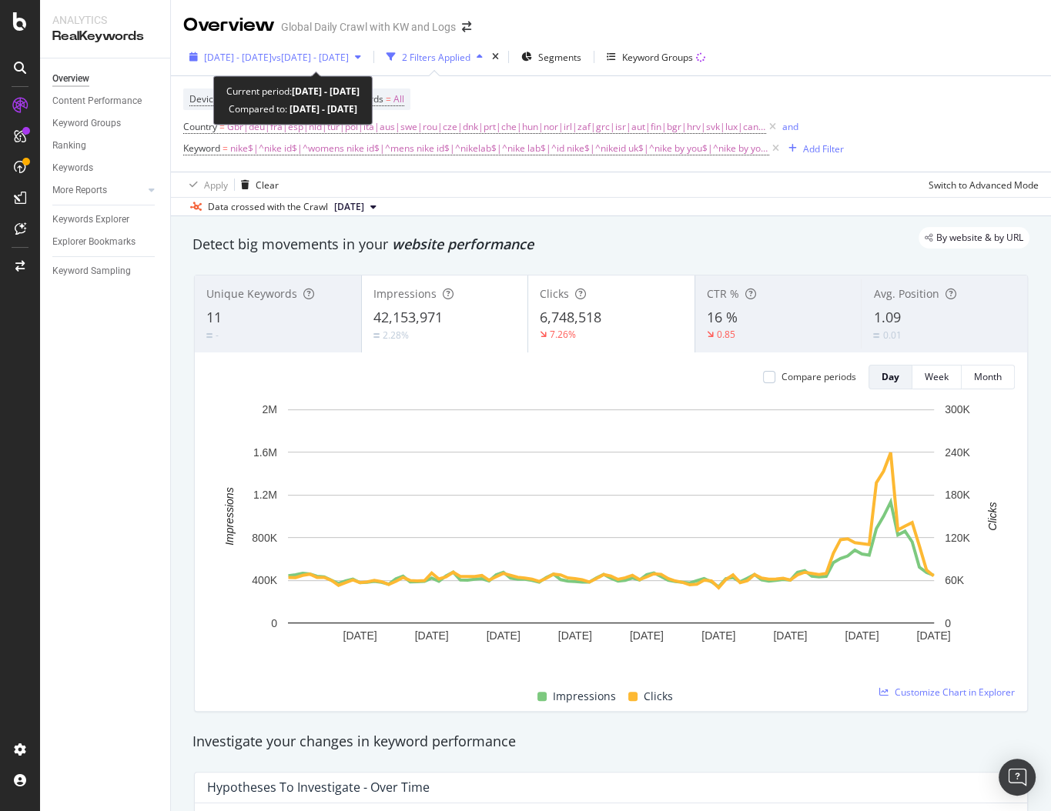
click at [349, 52] on span "vs [DATE] - [DATE]" at bounding box center [310, 57] width 77 height 13
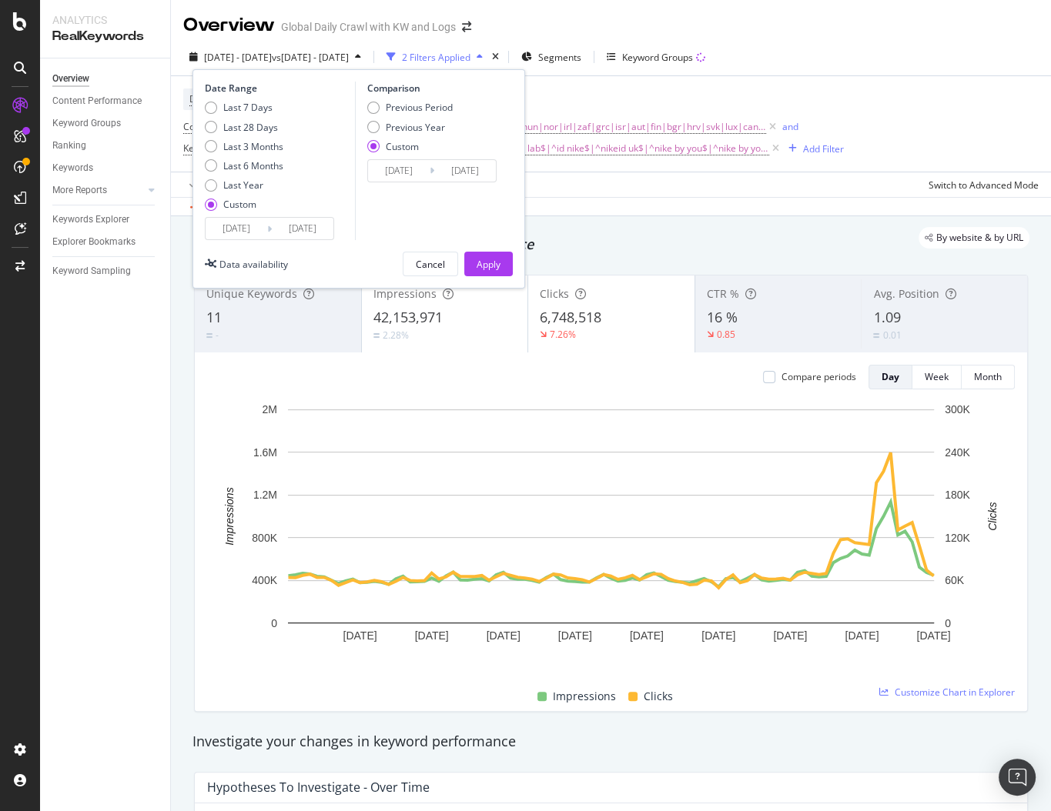
click at [253, 138] on div "Last 7 Days Last 28 Days Last 3 Months Last 6 Months Last Year Custom" at bounding box center [244, 159] width 79 height 116
click at [239, 128] on div "Last 28 Days" at bounding box center [250, 127] width 55 height 13
type input "[DATE]"
click at [273, 239] on input "[DATE]" at bounding box center [303, 229] width 62 height 22
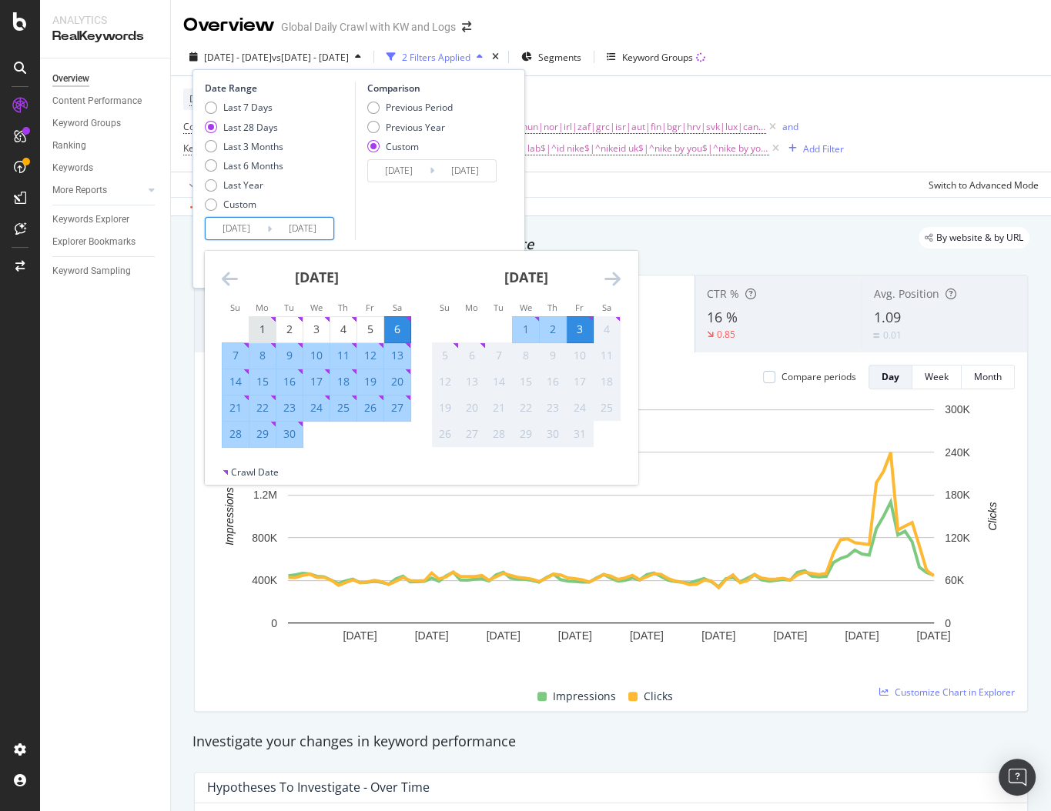
click at [264, 332] on div "1" at bounding box center [262, 329] width 26 height 15
type input "[DATE]"
click at [294, 443] on div "30" at bounding box center [289, 434] width 26 height 25
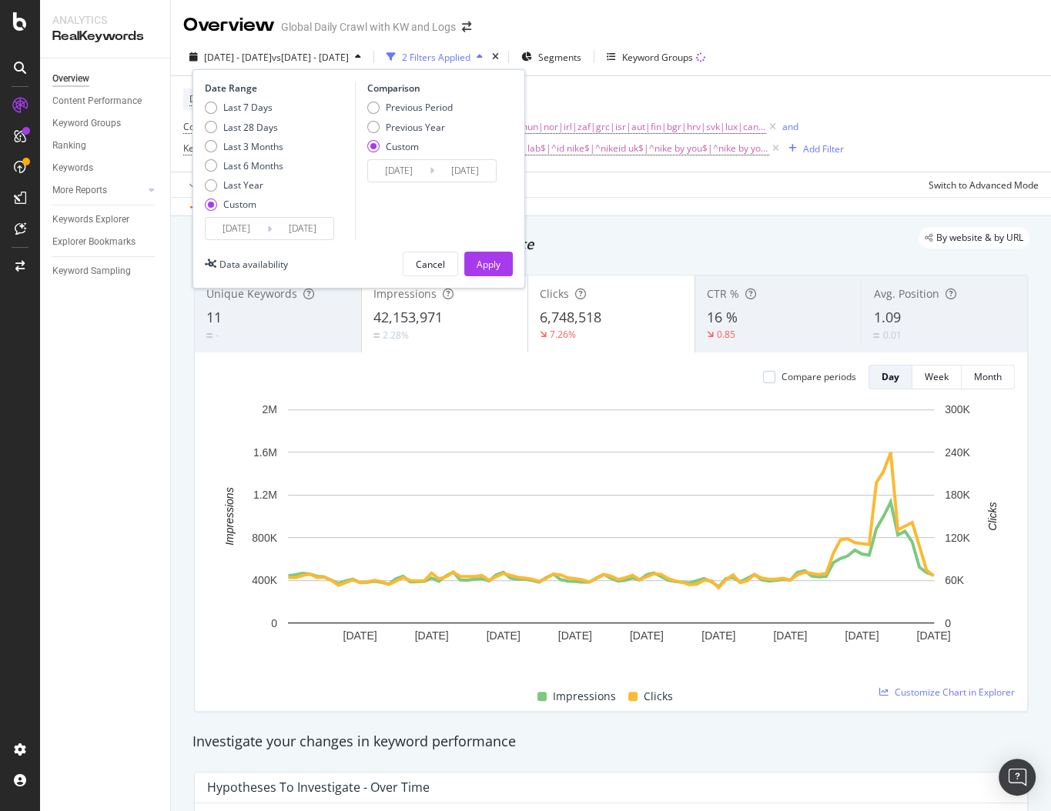
type input "[DATE]"
click at [393, 127] on div "Previous Year" at bounding box center [415, 127] width 59 height 13
type input "[DATE]"
click at [396, 165] on input "[DATE]" at bounding box center [399, 171] width 62 height 22
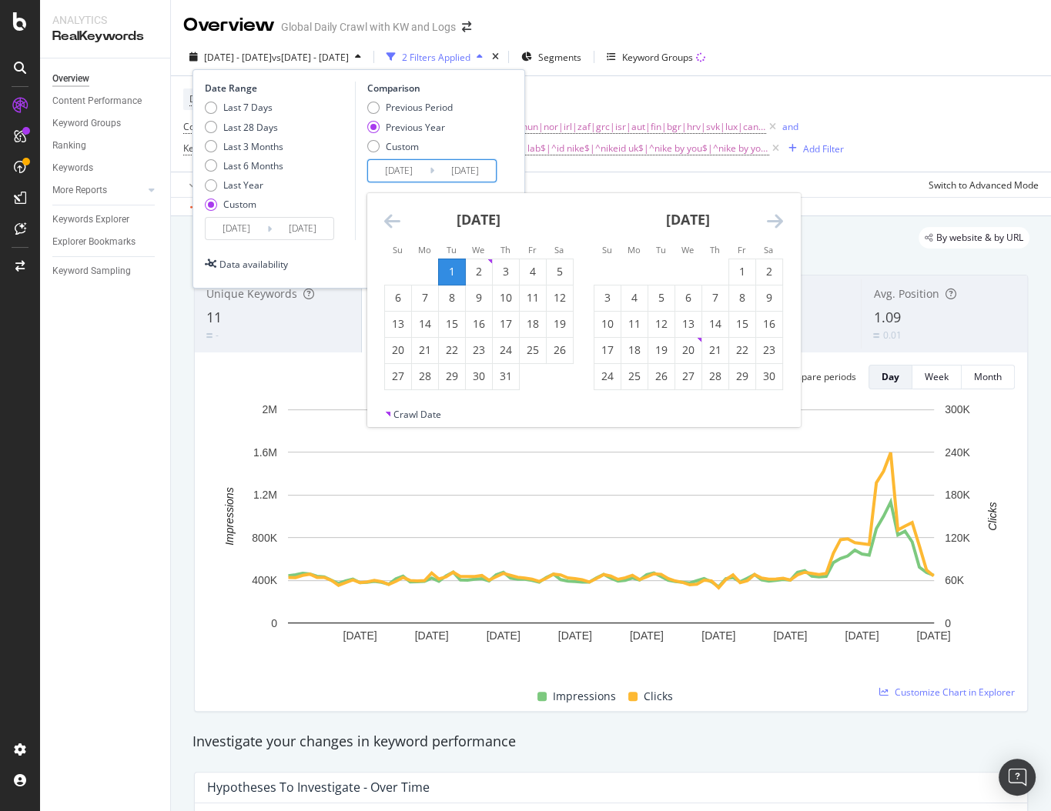
click at [390, 216] on icon "Move backward to switch to the previous month." at bounding box center [392, 221] width 16 height 18
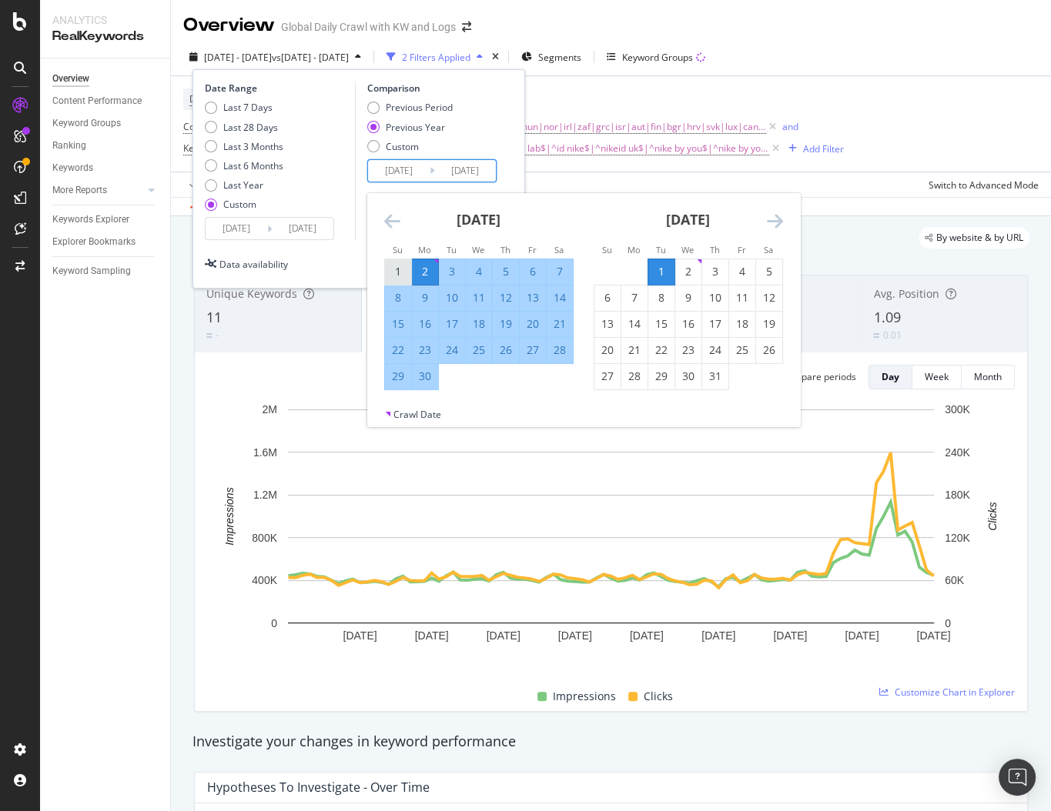
click at [403, 263] on div "1" at bounding box center [398, 271] width 26 height 25
type input "[DATE]"
click at [426, 385] on div "30" at bounding box center [425, 376] width 26 height 25
type input "[DATE]"
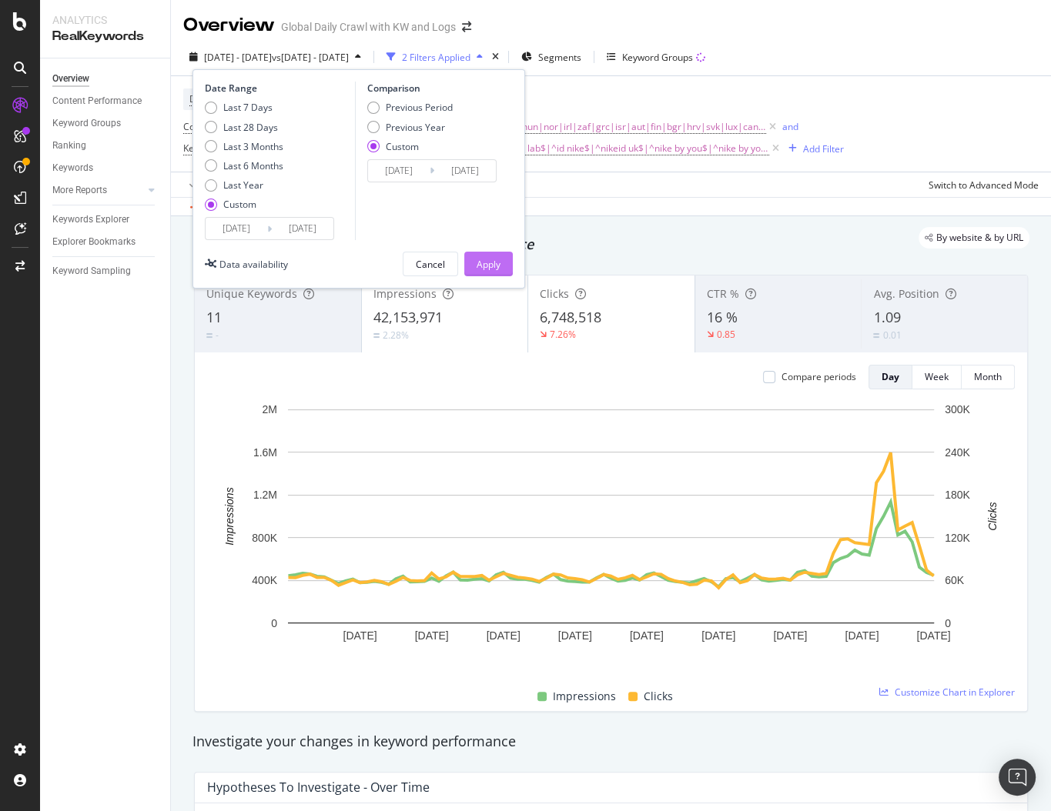
click at [490, 267] on div "Apply" at bounding box center [489, 264] width 24 height 13
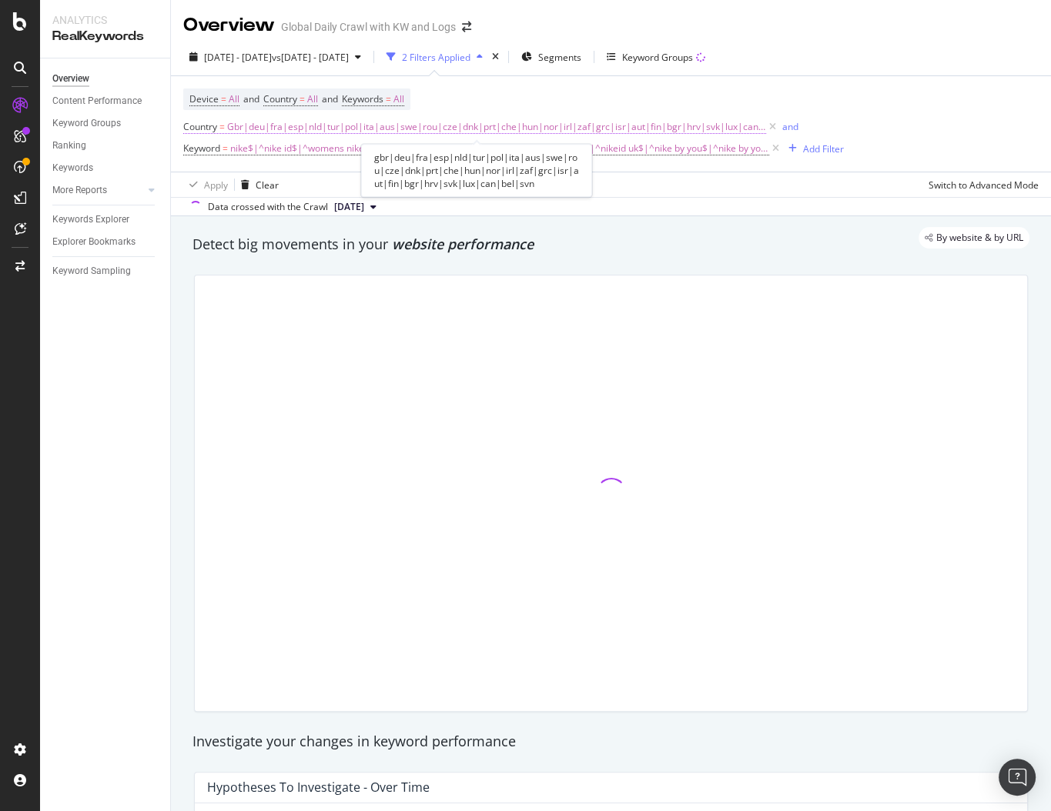
click at [490, 125] on span "Gbr|deu|fra|esp|nld|tur|pol|ita|aus|swe|rou|cze|dnk|prt|che|hun|nor|irl|zaf|grc…" at bounding box center [496, 127] width 539 height 22
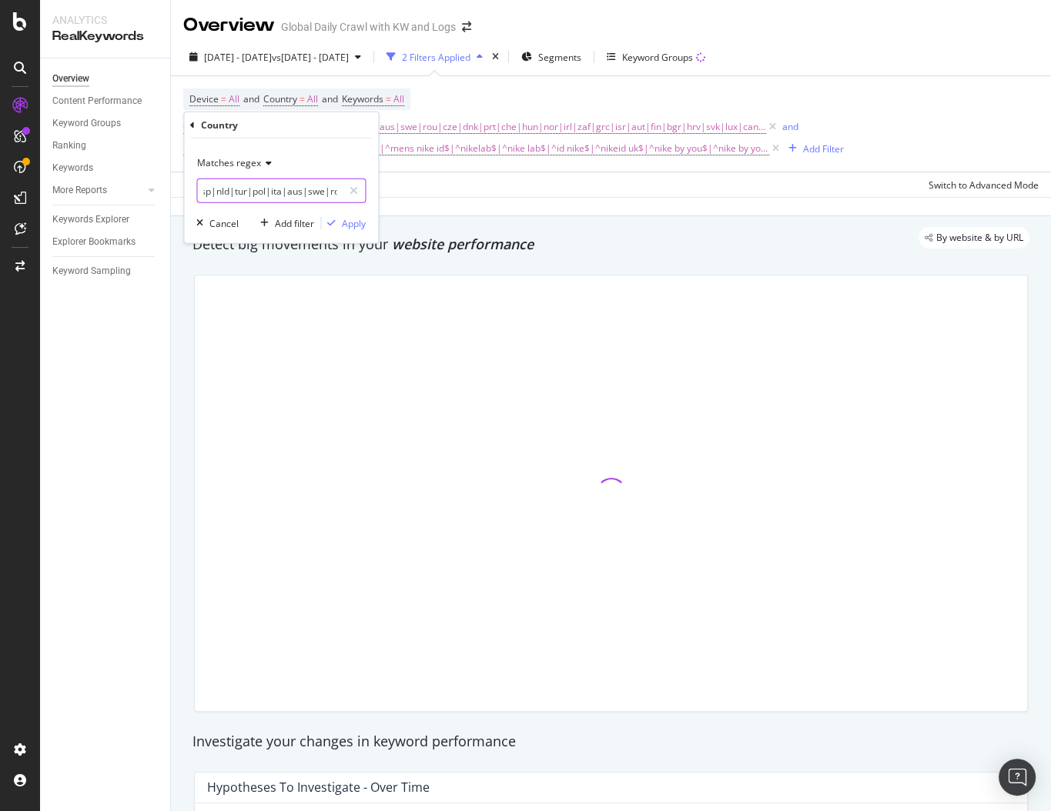
scroll to position [0, 75]
click at [285, 192] on input "gbr|deu|fra|esp|nld|tur|pol|ita|aus|swe|rou|cze|dnk|prt|che|hun|nor|irl|zaf|grc…" at bounding box center [270, 191] width 146 height 25
click at [279, 191] on input "gbr|deu|fra|esp|nld|tur|pol|ita|aus|swe|rou|cze|dnk|prt|che|hun|nor|irl|zaf|grc…" at bounding box center [270, 191] width 146 height 25
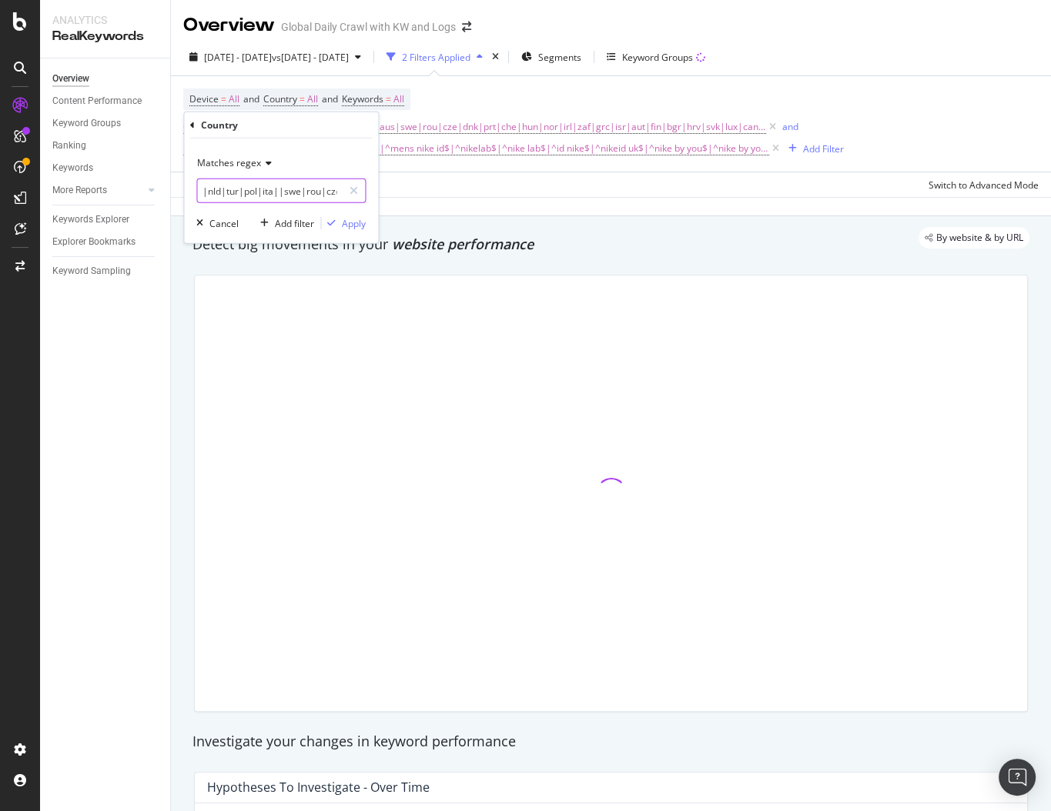
type input "gbr|deu|fra|esp|nld|tur|pol|ita|swe|rou|cze|dnk|prt|che|hun|nor|irl|zaf|grc|isr…"
drag, startPoint x: 348, startPoint y: 222, endPoint x: 590, endPoint y: 252, distance: 243.6
click at [348, 222] on div "Apply" at bounding box center [354, 222] width 24 height 13
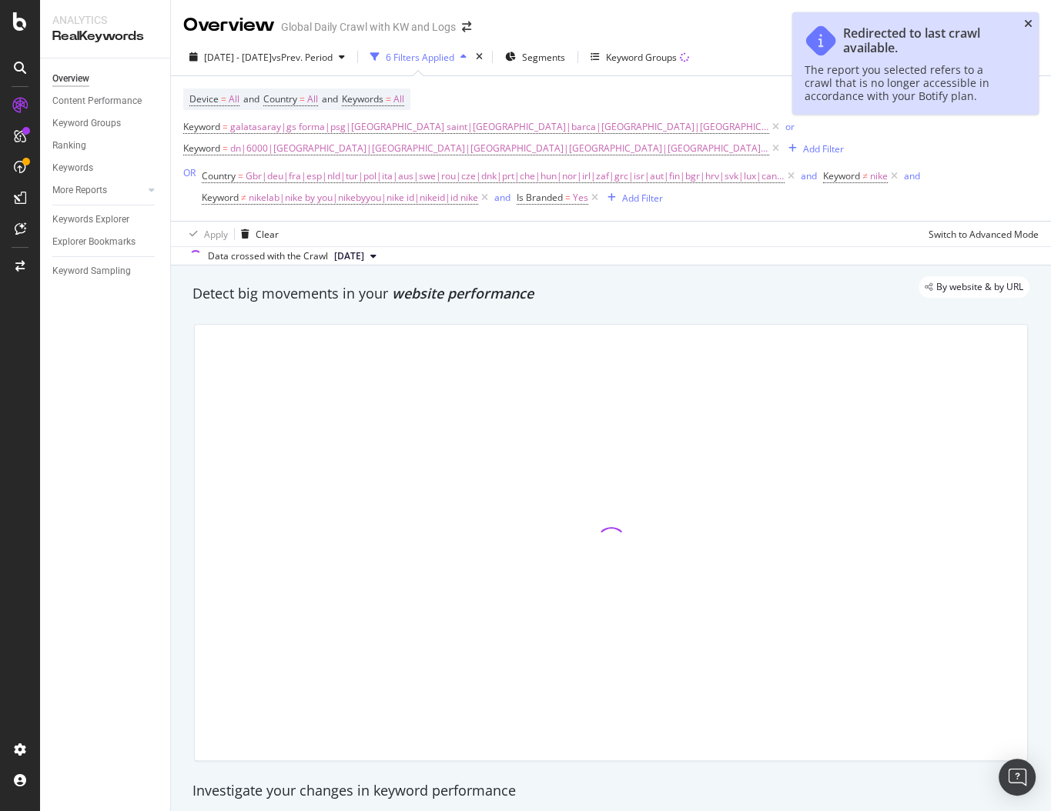
click at [1024, 25] on icon "close toast" at bounding box center [1028, 23] width 8 height 11
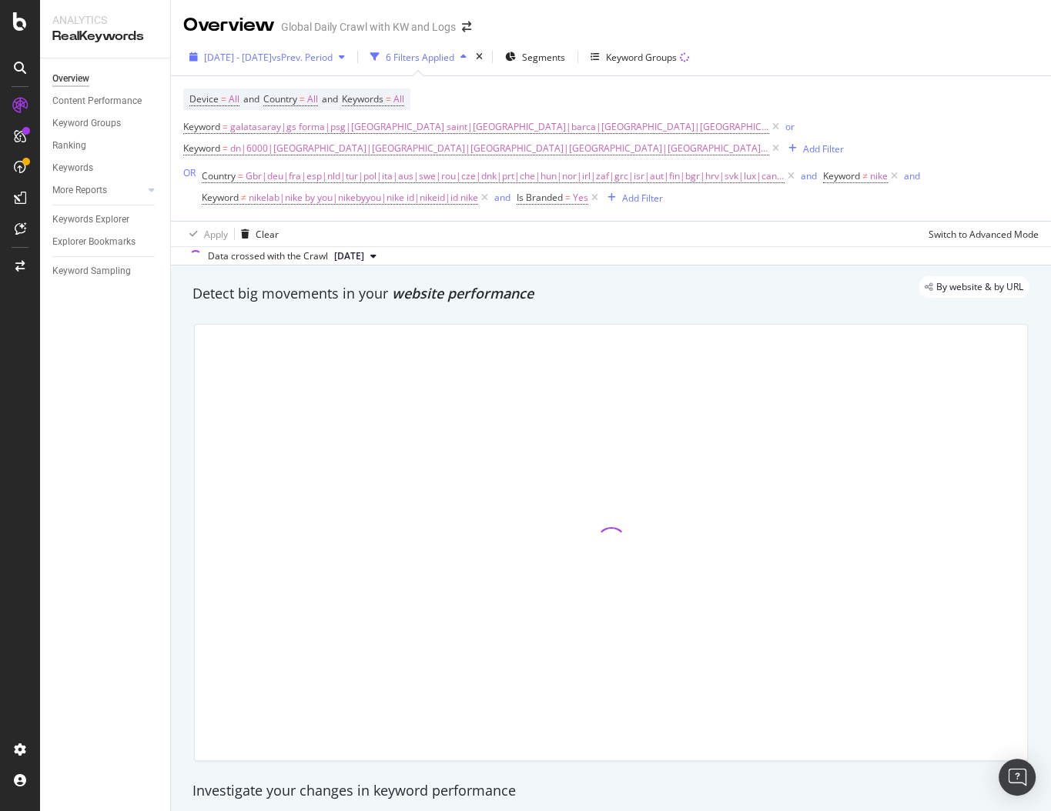
click at [345, 55] on icon "button" at bounding box center [342, 56] width 6 height 9
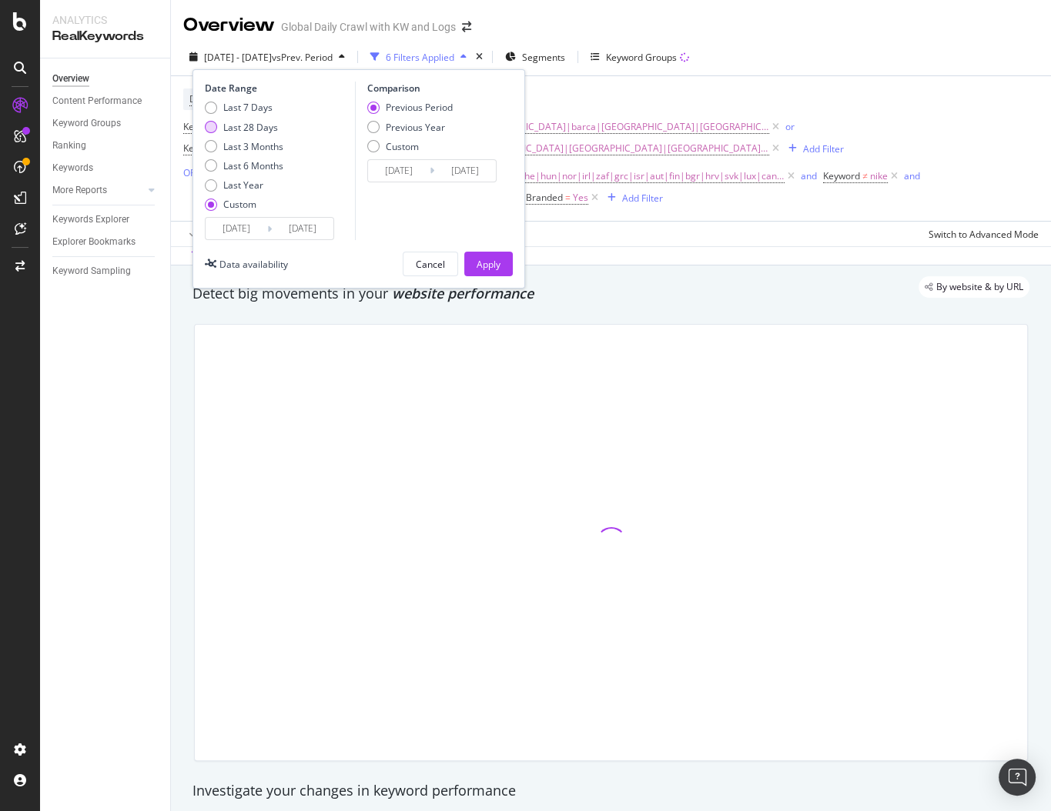
click at [252, 121] on div "Last 28 Days" at bounding box center [250, 127] width 55 height 13
type input "[DATE]"
type input "2025/08/09"
type input "2025/09/05"
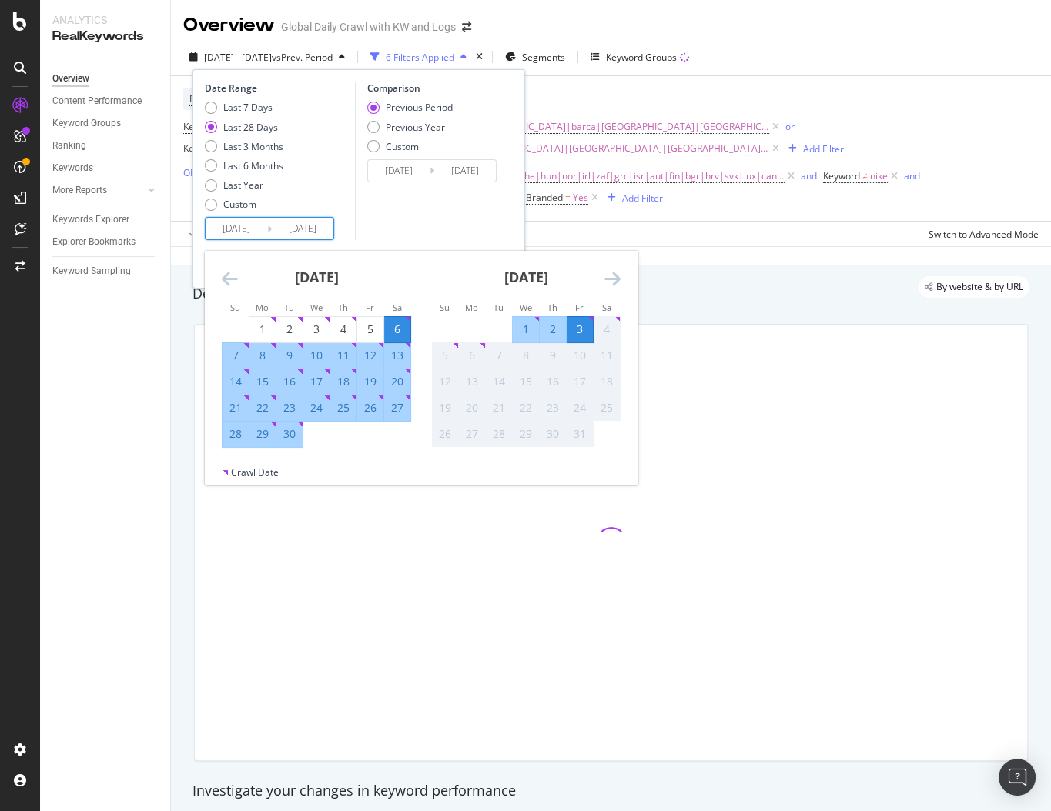
click at [246, 228] on input "[DATE]" at bounding box center [237, 229] width 62 height 22
click at [262, 328] on div "1" at bounding box center [262, 329] width 26 height 15
type input "[DATE]"
type input "2025/07/30"
type input "2025/08/31"
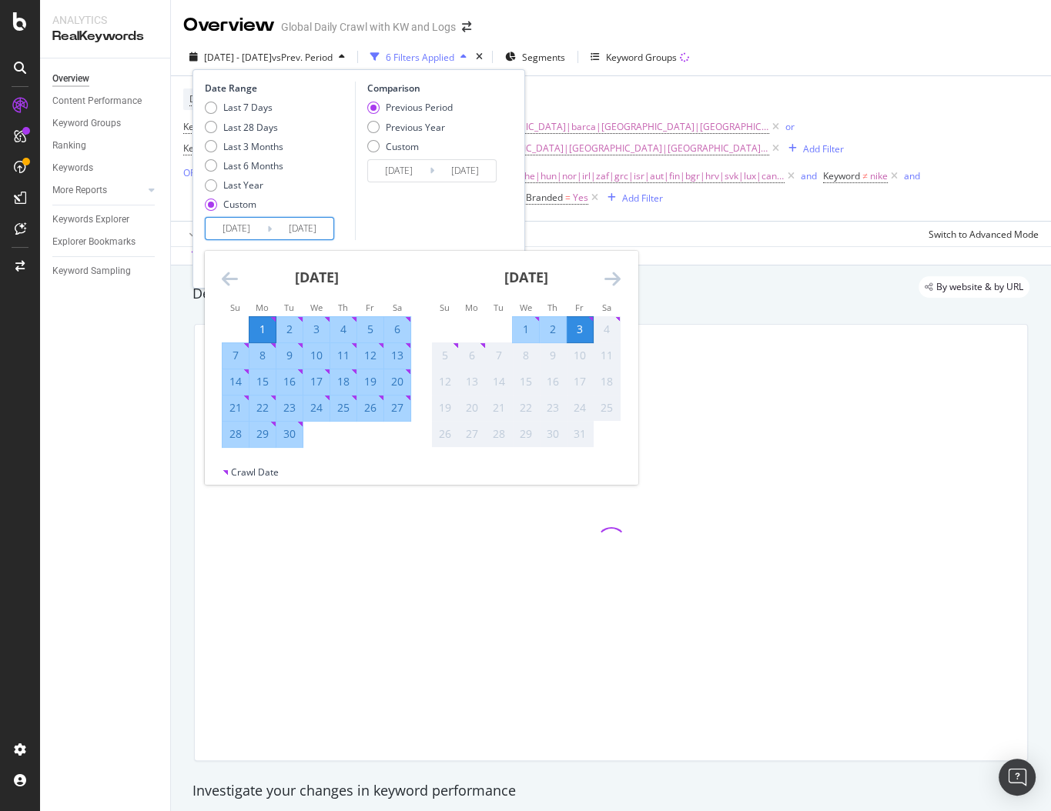
click at [294, 433] on div "30" at bounding box center [289, 434] width 26 height 15
type input "[DATE]"
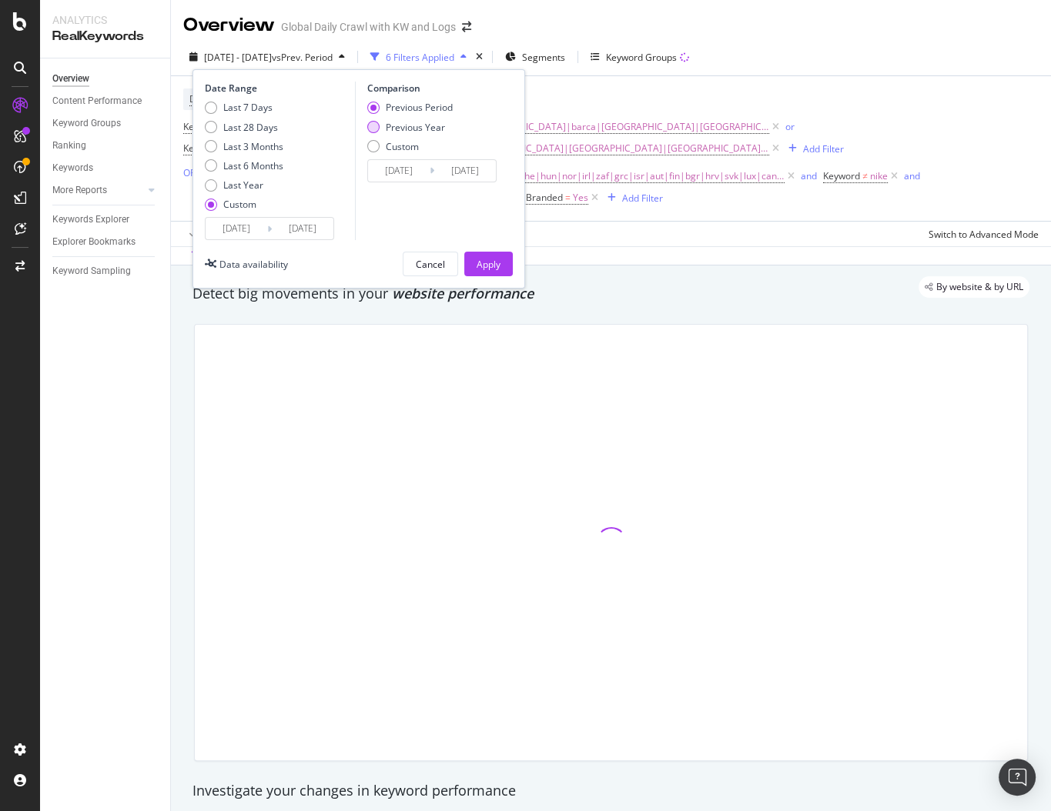
click at [399, 129] on div "Previous Year" at bounding box center [415, 127] width 59 height 13
type input "[DATE]"
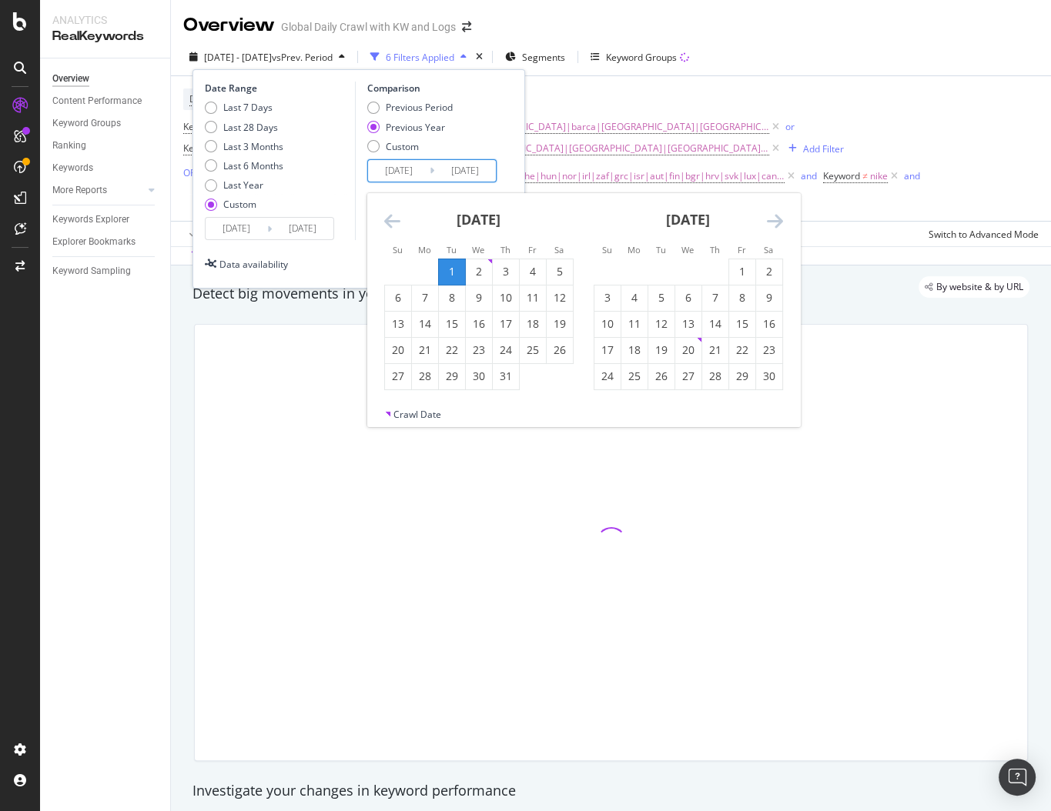
click at [401, 176] on input "[DATE]" at bounding box center [399, 171] width 62 height 22
click at [382, 219] on div "October 2024 1 2 3 4 5 6 7 8 9 10 11 12 13 14 15 16 17 18 19 20 21 22 23 24 25 …" at bounding box center [478, 291] width 209 height 197
click at [385, 212] on icon "Move backward to switch to the previous month." at bounding box center [392, 221] width 16 height 18
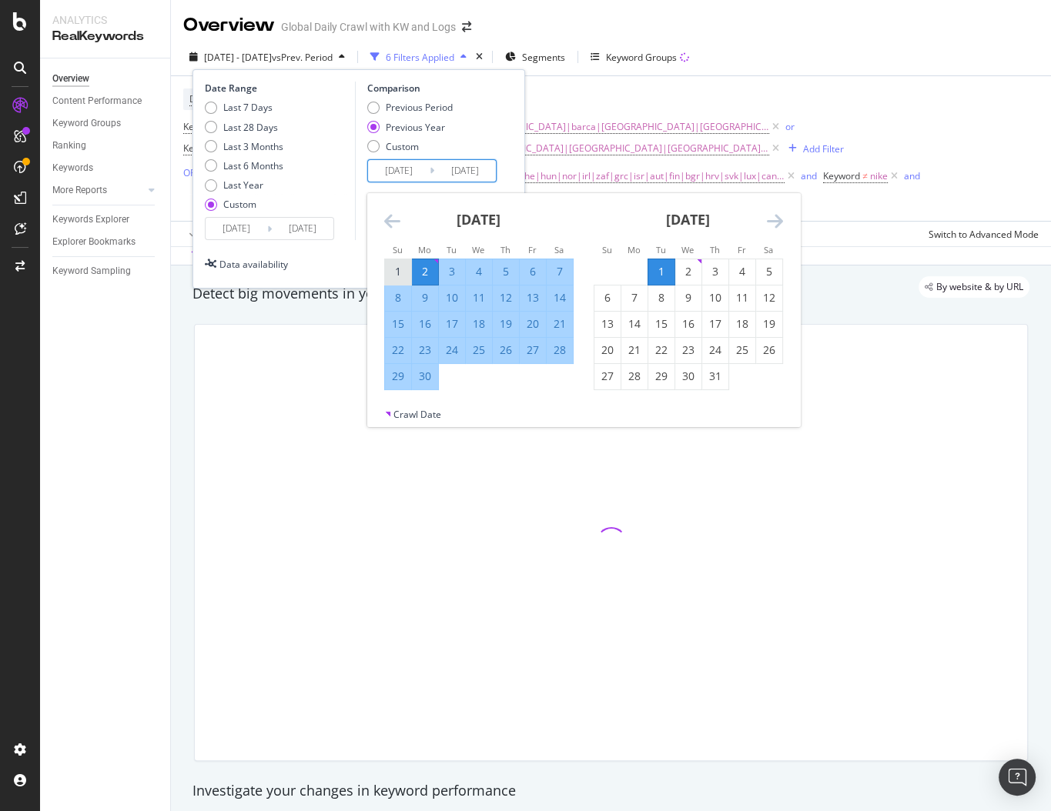
click at [399, 266] on div "1" at bounding box center [398, 271] width 26 height 15
type input "[DATE]"
click at [427, 372] on div "30" at bounding box center [425, 376] width 26 height 15
type input "[DATE]"
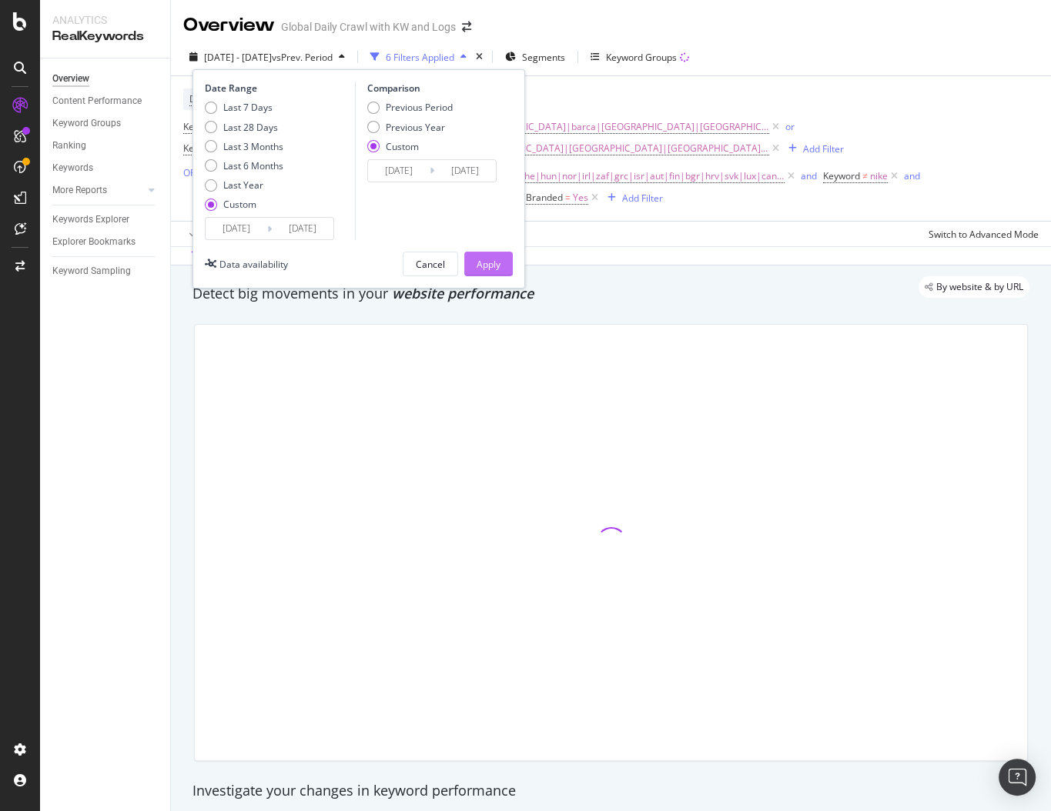
click at [477, 262] on div "Apply" at bounding box center [489, 264] width 24 height 13
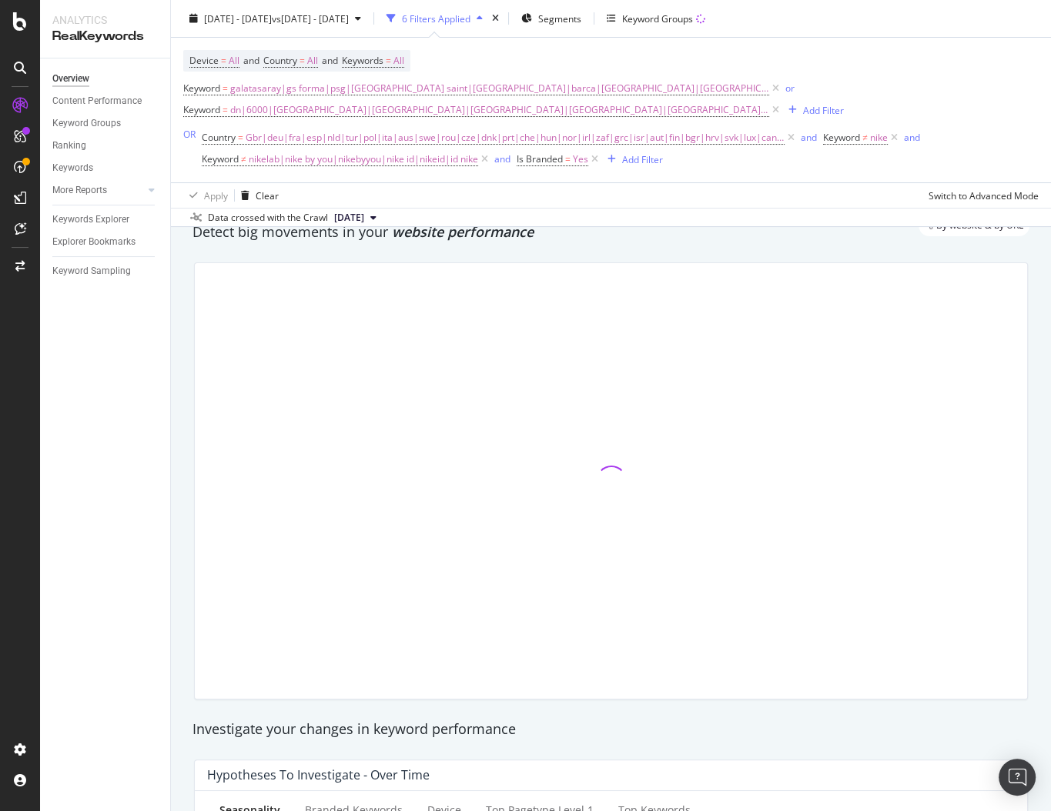
scroll to position [64, 0]
click at [660, 229] on div "By website & by URL" at bounding box center [603, 223] width 852 height 22
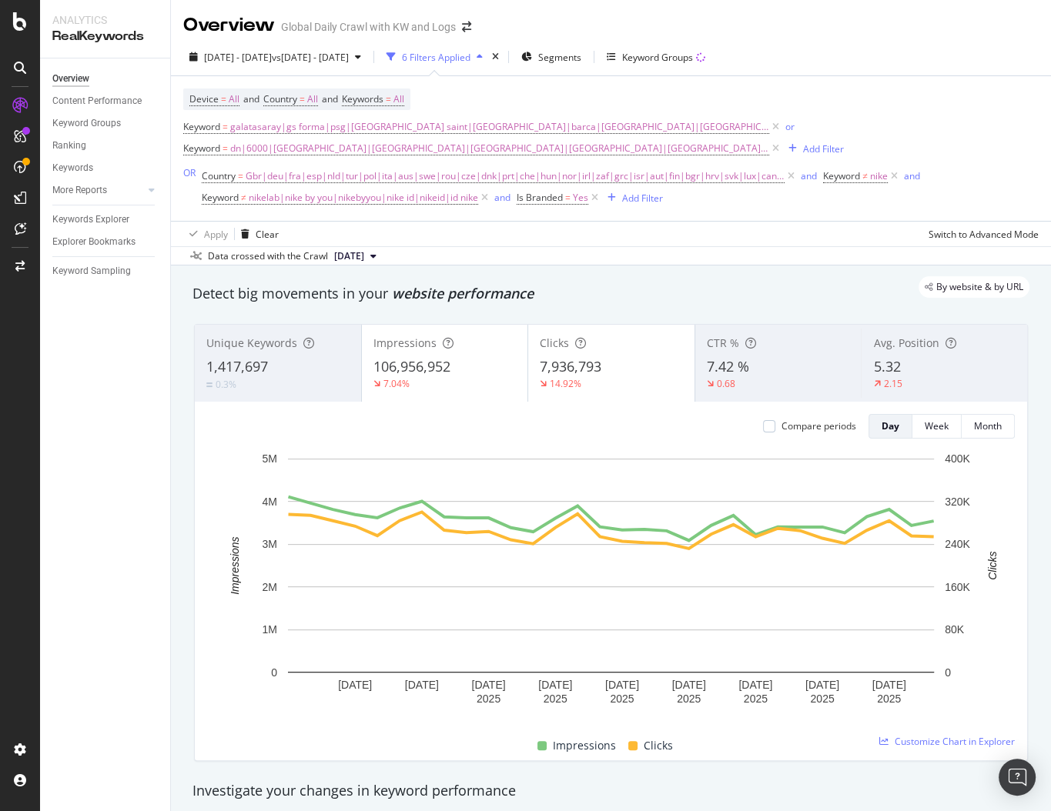
click at [472, 291] on div "By website & by URL" at bounding box center [603, 287] width 852 height 22
click at [528, 278] on div "By website & by URL" at bounding box center [603, 287] width 852 height 22
click at [407, 176] on span "Gbr|deu|fra|esp|nld|tur|pol|ita|aus|swe|rou|cze|dnk|prt|che|hun|nor|irl|zaf|grc…" at bounding box center [515, 176] width 539 height 22
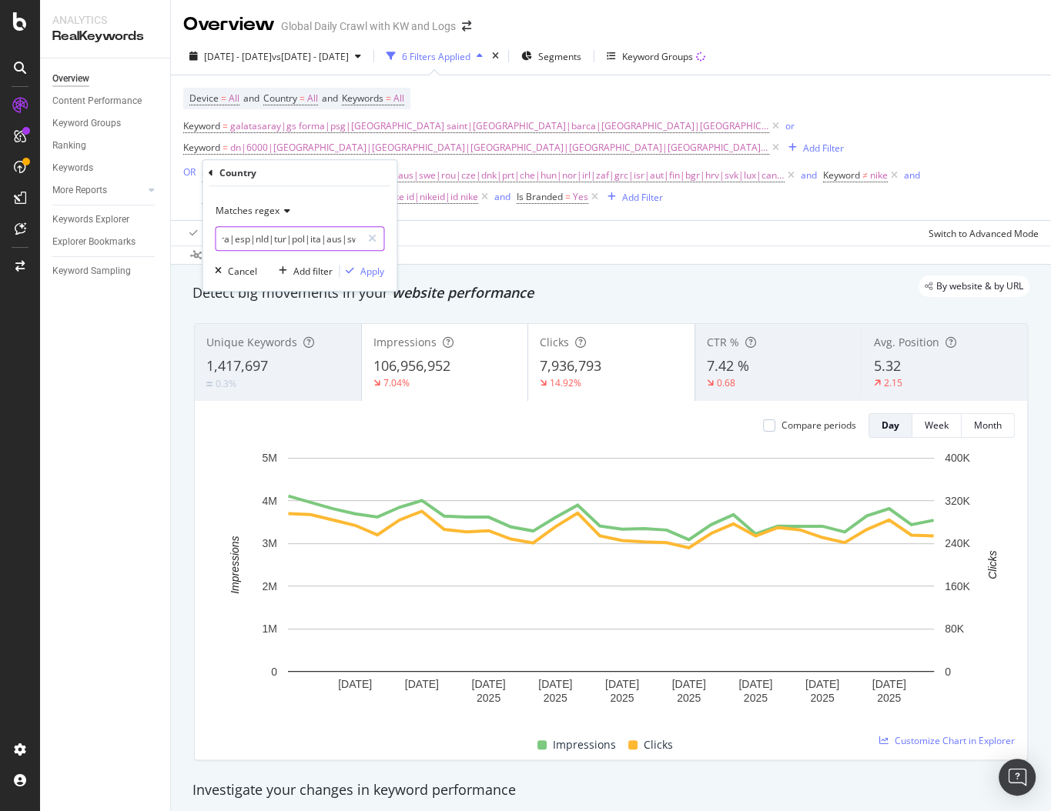
scroll to position [0, 47]
click at [330, 242] on input "gbr|deu|fra|esp|nld|tur|pol|ita|aus|swe|rou|cze|dnk|prt|che|hun|nor|irl|zaf|grc…" at bounding box center [289, 238] width 146 height 25
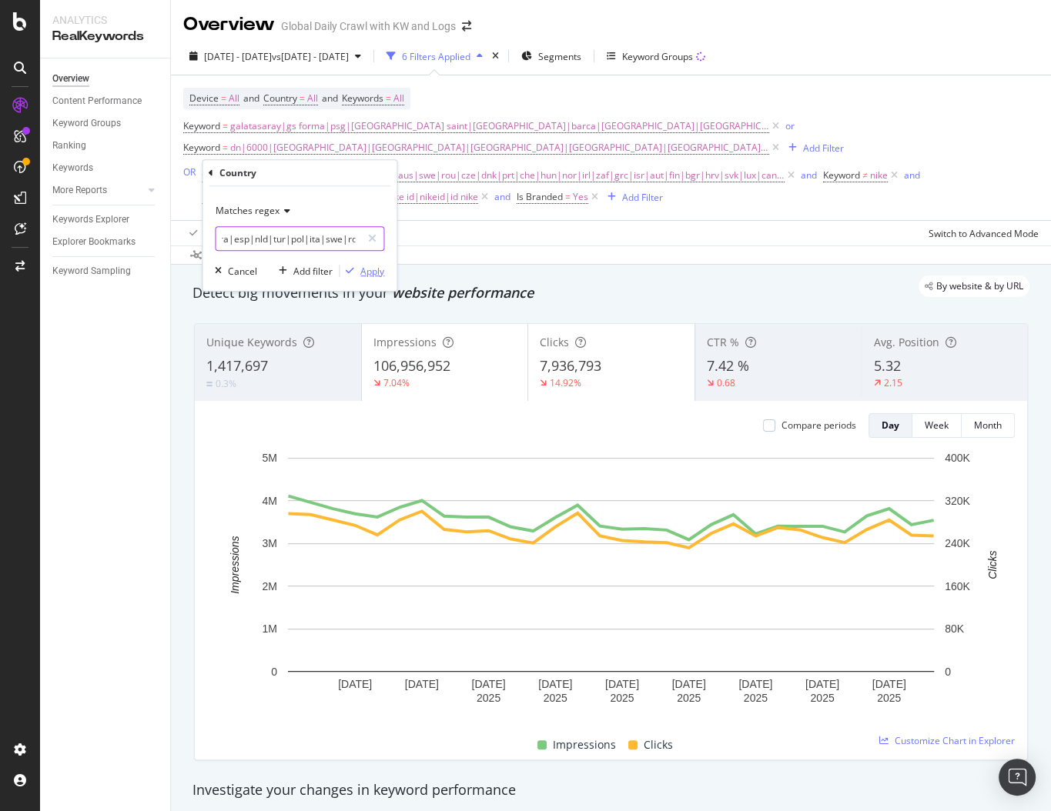
type input "gbr|deu|fra|esp|nld|tur|pol|ita|swe|rou|cze|dnk|prt|che|hun|nor|irl|zaf|grc|isr…"
click at [364, 273] on div "Apply" at bounding box center [372, 271] width 24 height 13
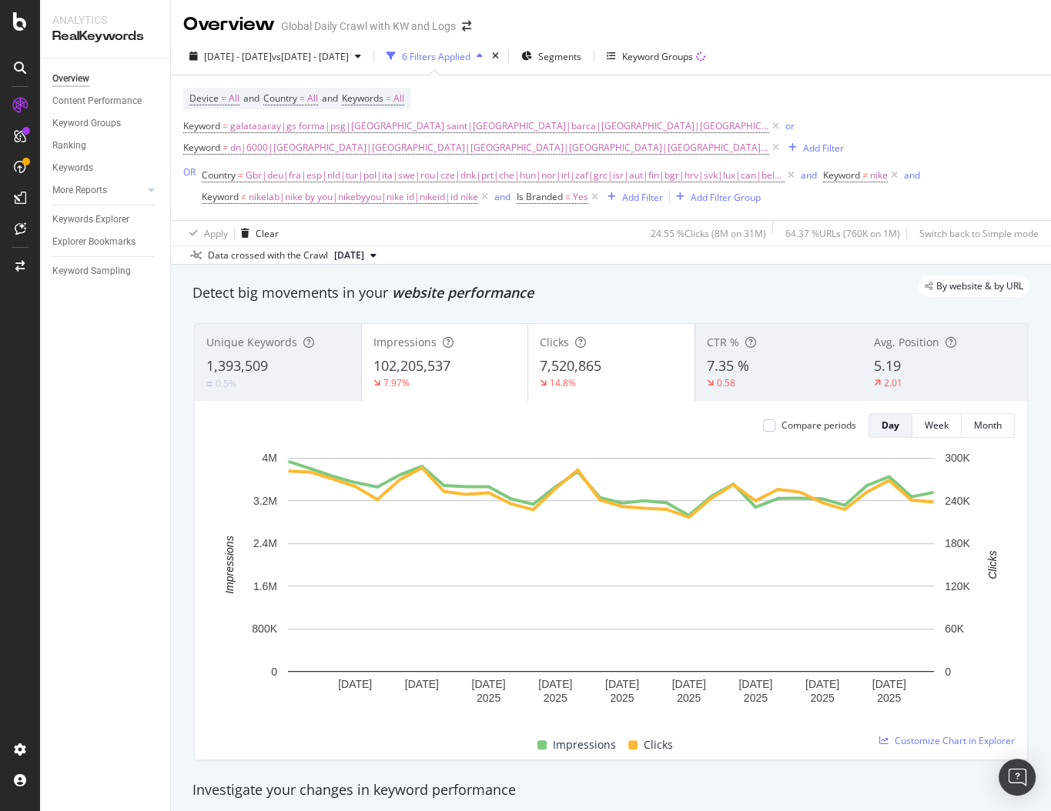
click at [916, 104] on div "Device = All and Country = All and Keywords = All Keyword = galatasaray|gs form…" at bounding box center [610, 148] width 855 height 120
click at [919, 118] on div "Keyword = galatasaray|gs forma|psg|paris saint|barcelona|barca|barça|liverpool|…" at bounding box center [610, 136] width 855 height 43
click at [711, 59] on button "Keyword Groups" at bounding box center [656, 56] width 111 height 25
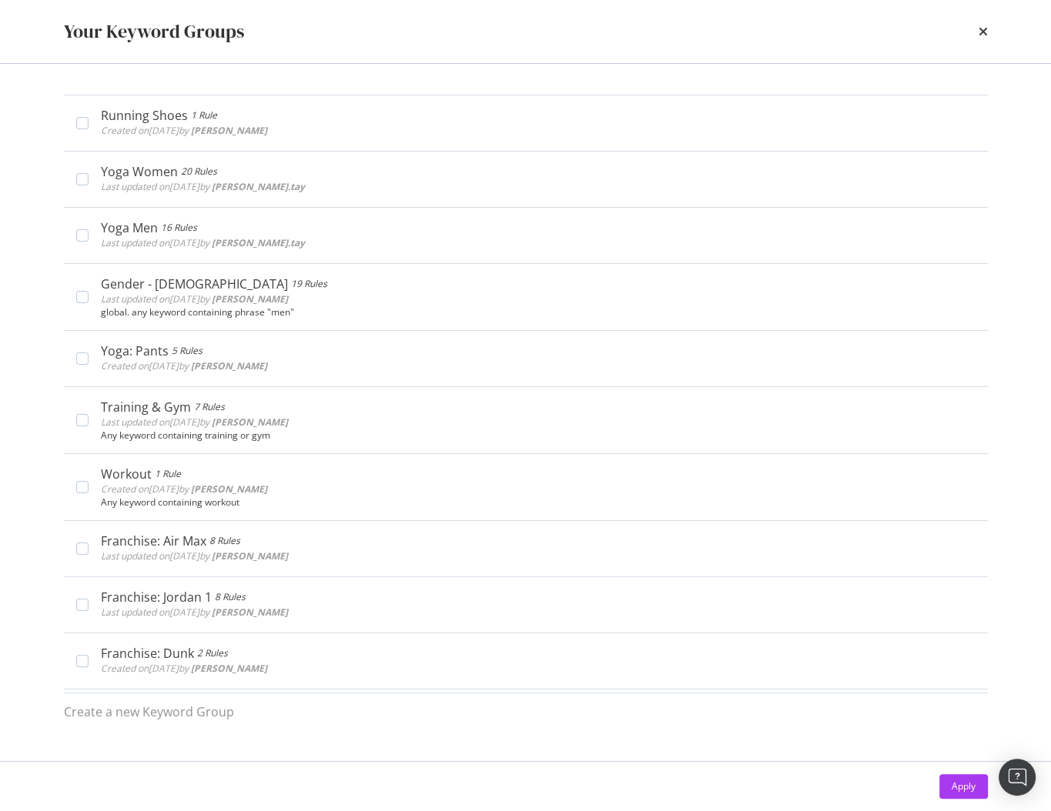
click at [981, 24] on div "times" at bounding box center [983, 31] width 9 height 26
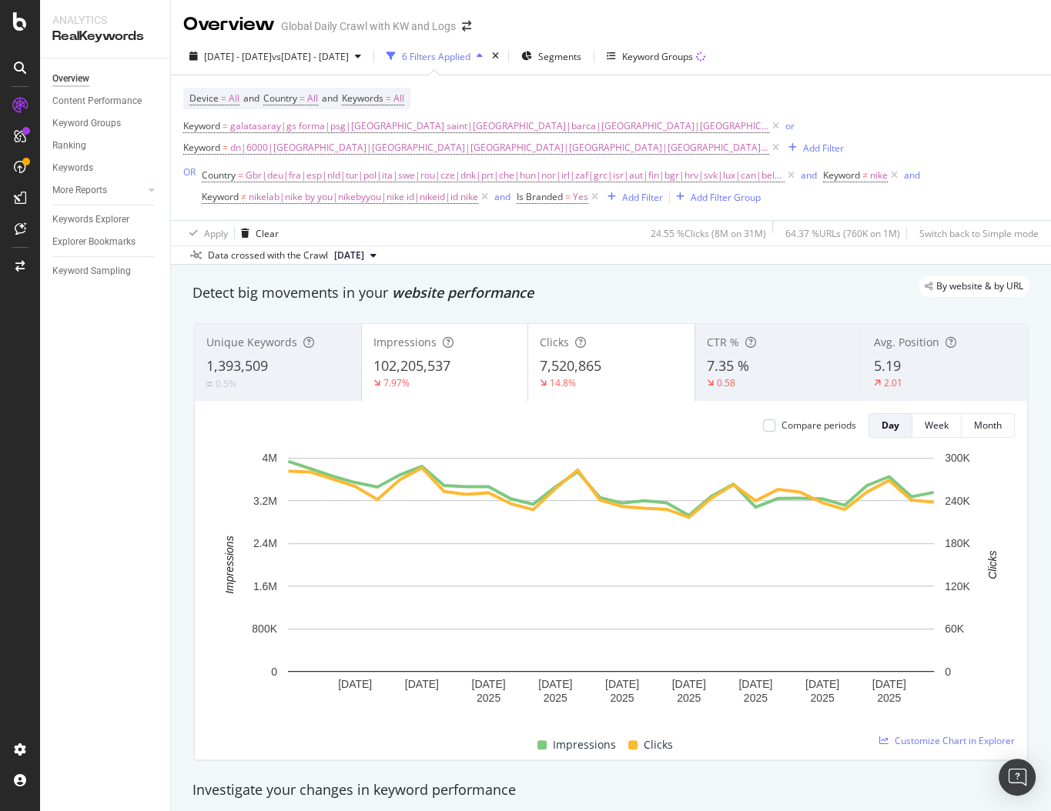
click at [604, 25] on div "Overview Global Daily Crawl with KW and Logs" at bounding box center [611, 18] width 880 height 38
click at [487, 101] on div "Device = All and Country = All and Keywords = All Keyword = galatasaray|gs form…" at bounding box center [610, 148] width 855 height 120
click at [448, 308] on div "Detect big movements in your website performance" at bounding box center [611, 293] width 852 height 35
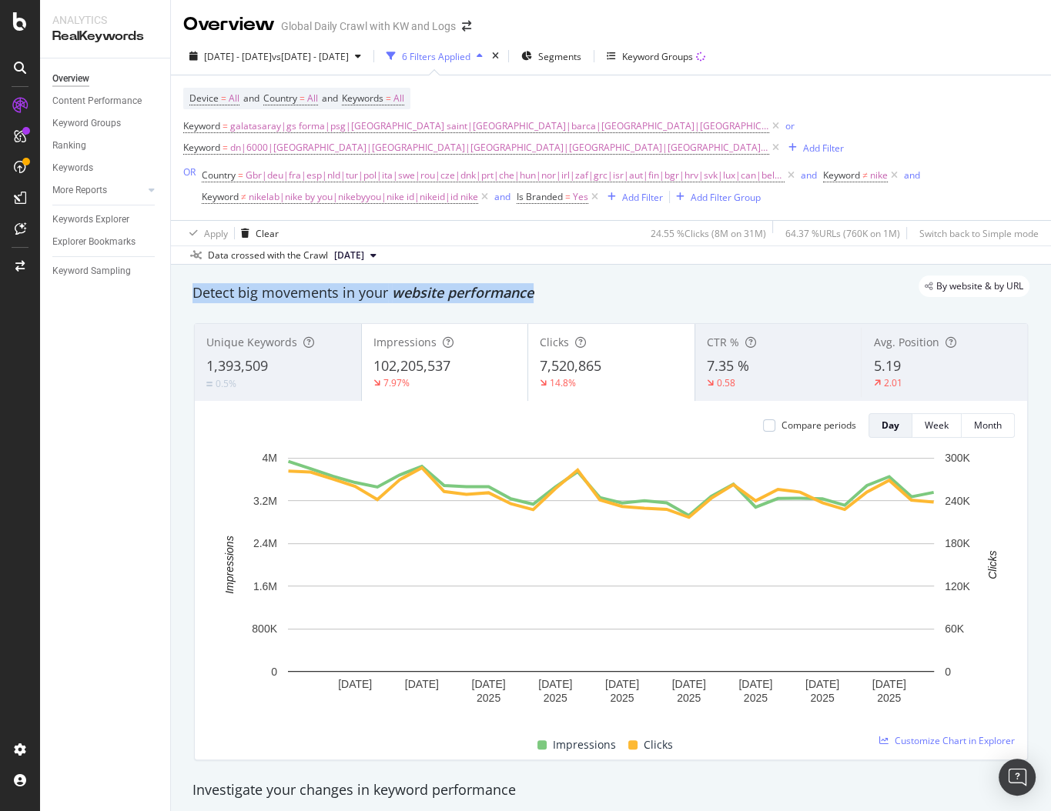
click at [448, 308] on div "Detect big movements in your website performance" at bounding box center [611, 293] width 852 height 35
click at [447, 293] on div "By website & by URL" at bounding box center [603, 287] width 852 height 22
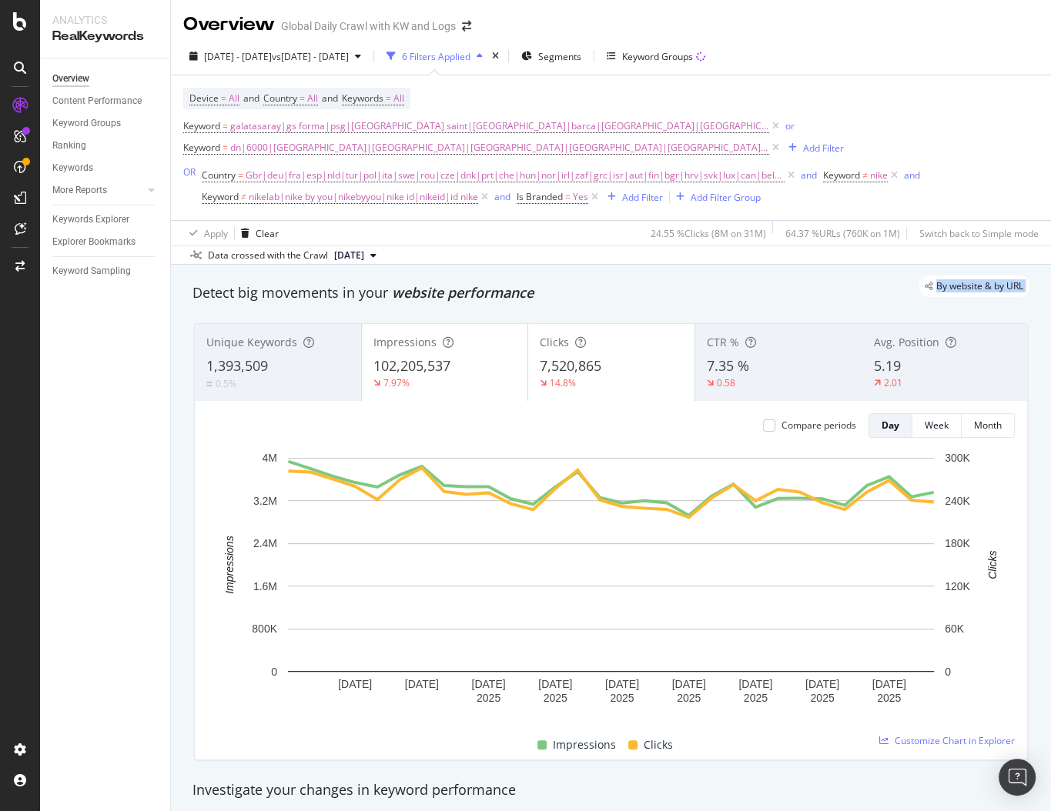
click at [447, 293] on div "By website & by URL" at bounding box center [603, 287] width 852 height 22
click at [530, 288] on div "By website & by URL" at bounding box center [603, 287] width 852 height 22
click at [681, 28] on div "Overview Global Daily Crawl with KW and Logs" at bounding box center [611, 18] width 880 height 38
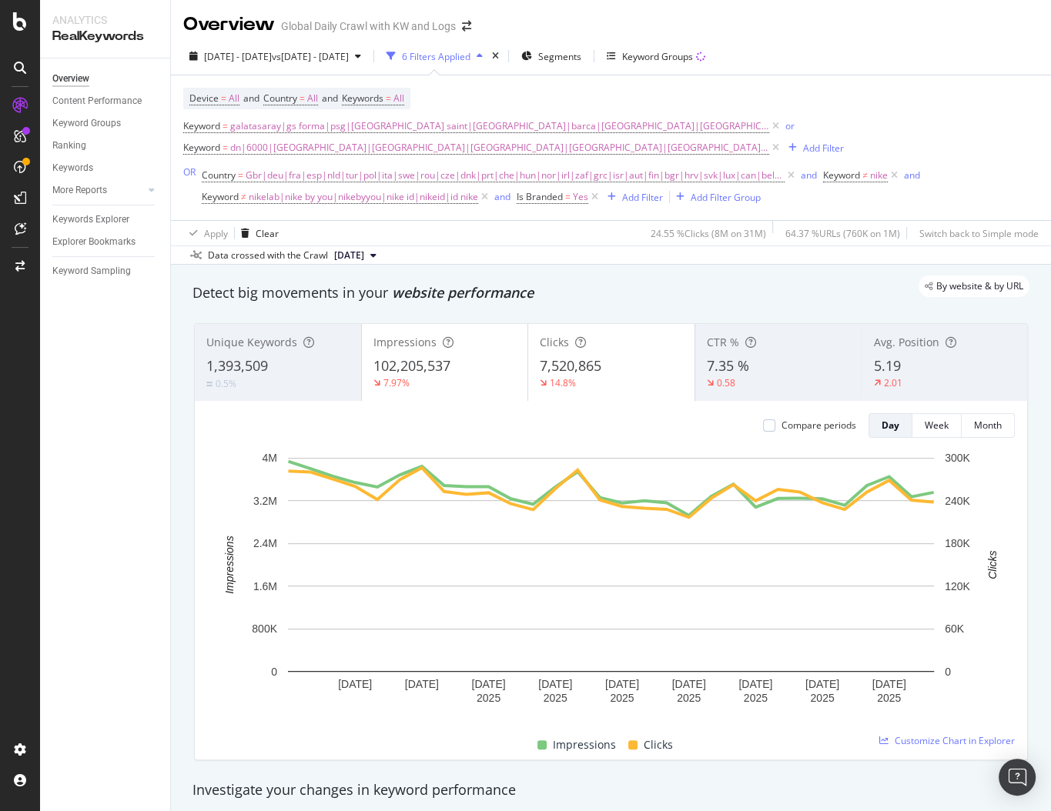
click at [628, 85] on div "Device = All and Country = All and Keywords = All Keyword = galatasaray|gs form…" at bounding box center [610, 147] width 855 height 145
click at [528, 104] on div "Device = All and Country = All and Keywords = All Keyword = galatasaray|gs form…" at bounding box center [610, 148] width 855 height 120
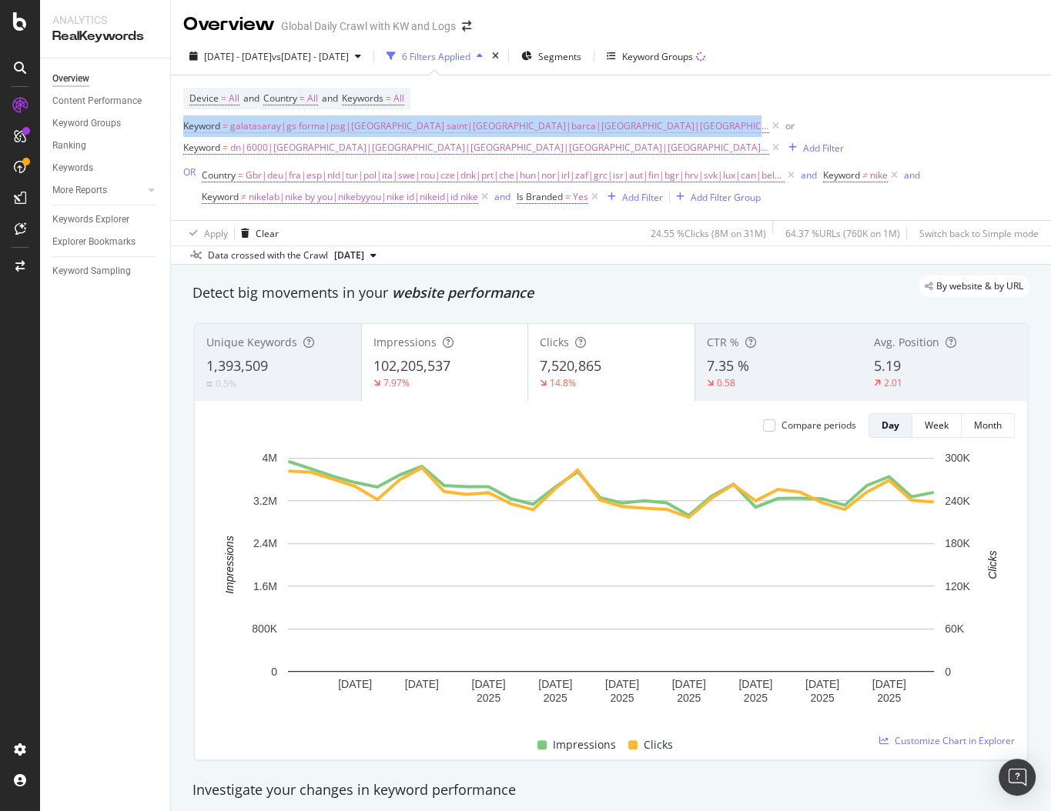
click at [528, 104] on div "Device = All and Country = All and Keywords = All Keyword = galatasaray|gs form…" at bounding box center [610, 148] width 855 height 120
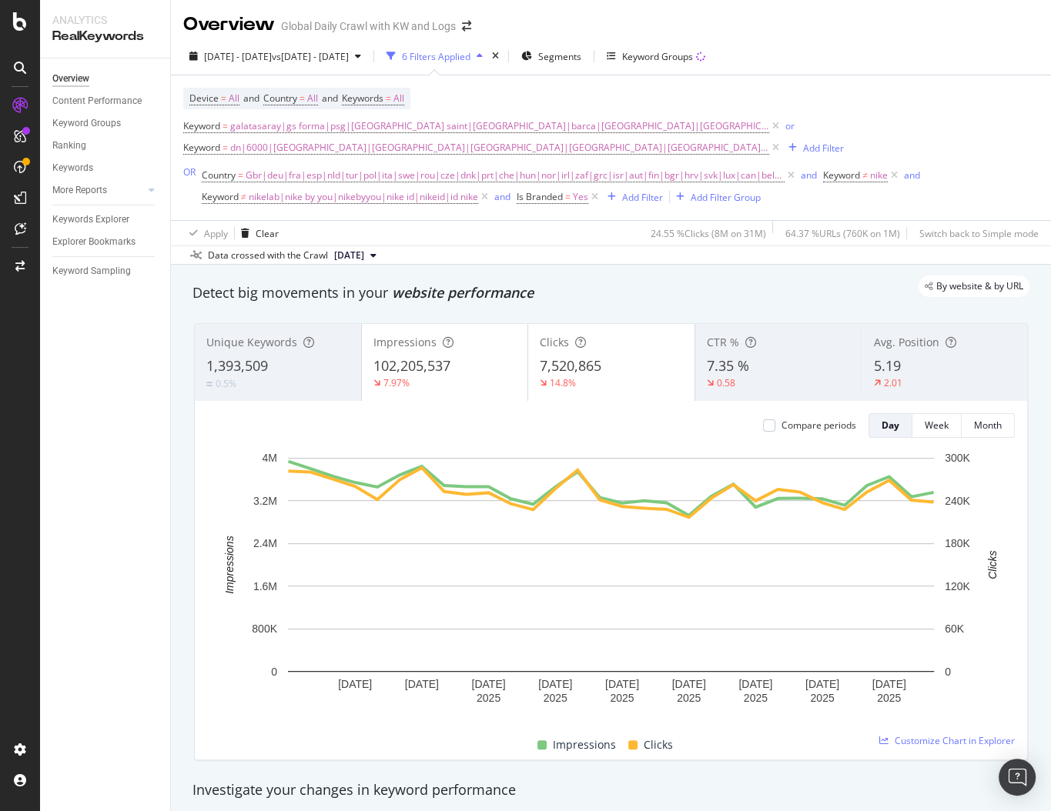
click at [528, 104] on div "Device = All and Country = All and Keywords = All Keyword = galatasaray|gs form…" at bounding box center [610, 148] width 855 height 120
click at [514, 297] on span "website performance" at bounding box center [463, 292] width 142 height 18
click at [607, 277] on div "By website & by URL" at bounding box center [603, 287] width 852 height 22
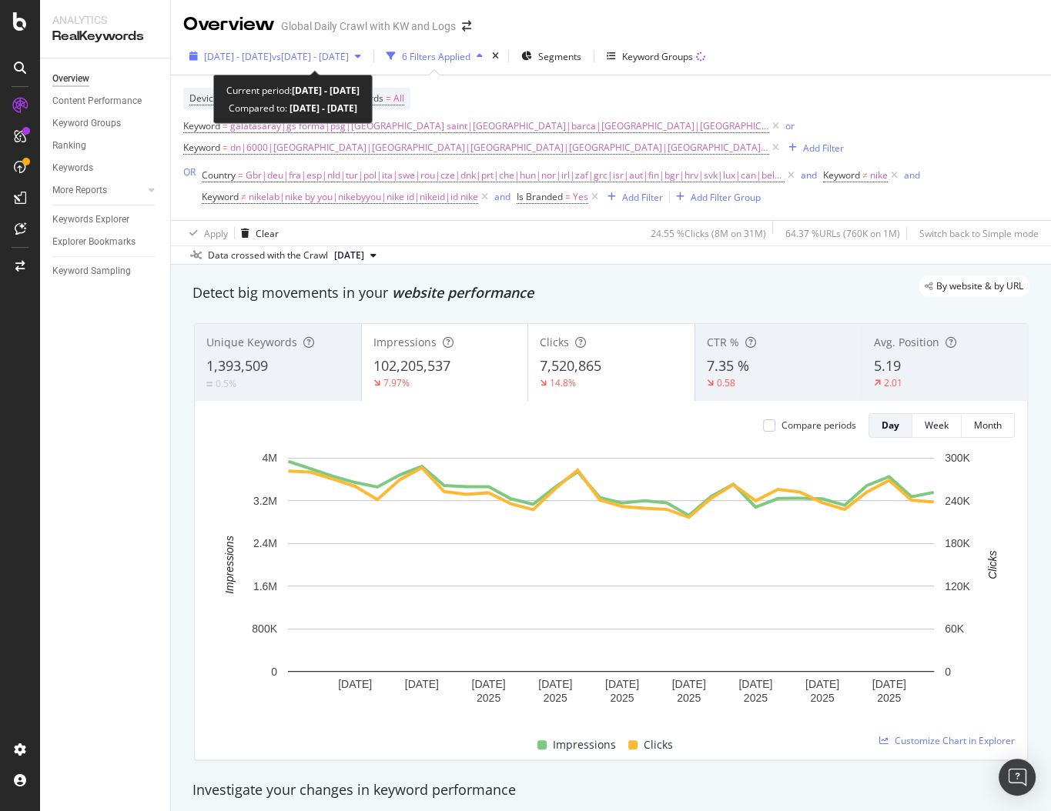
click at [349, 55] on span "vs 2024 Sep. 1st - Sep. 30th" at bounding box center [310, 56] width 77 height 13
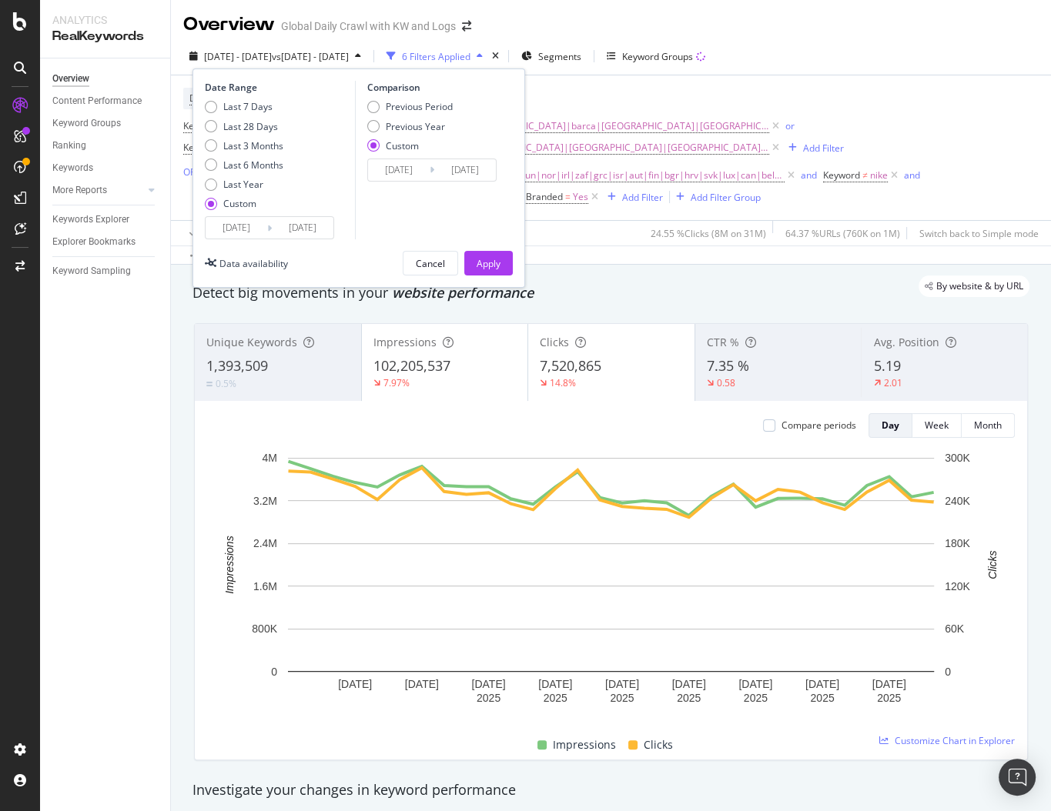
click at [624, 288] on div "By website & by URL" at bounding box center [603, 287] width 852 height 22
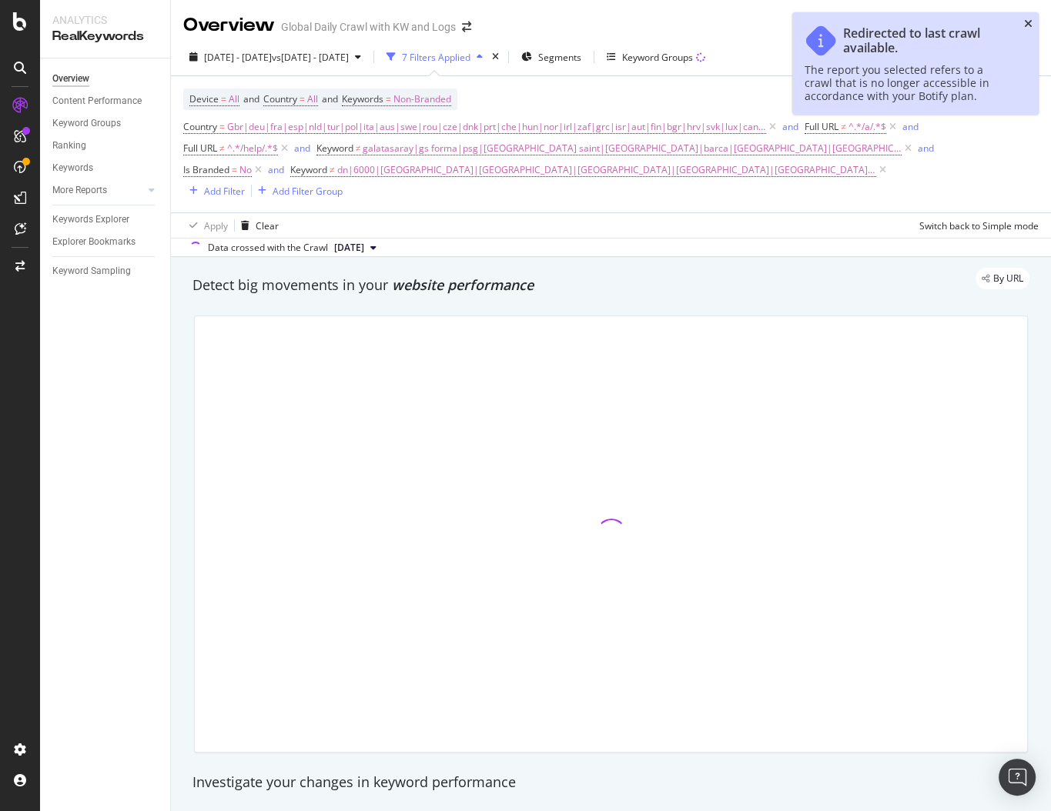
click at [1031, 28] on icon "close toast" at bounding box center [1028, 23] width 8 height 11
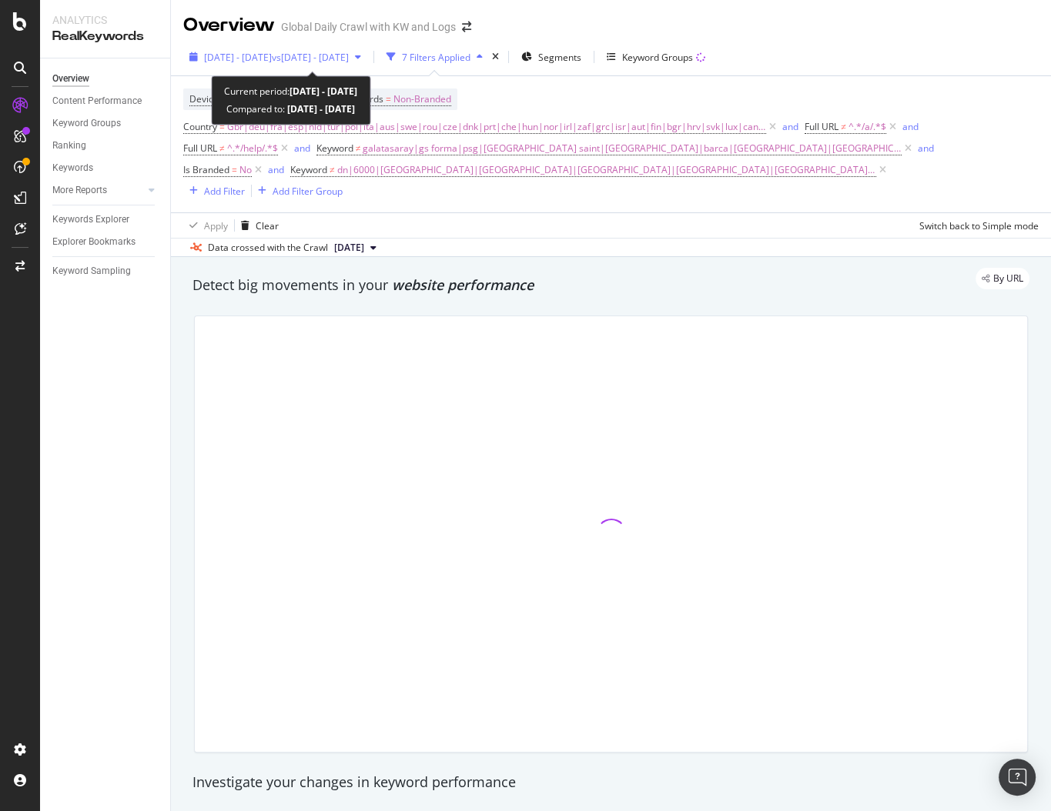
click at [367, 48] on div "[DATE] - [DATE] vs [DATE] - [DATE]" at bounding box center [275, 56] width 184 height 23
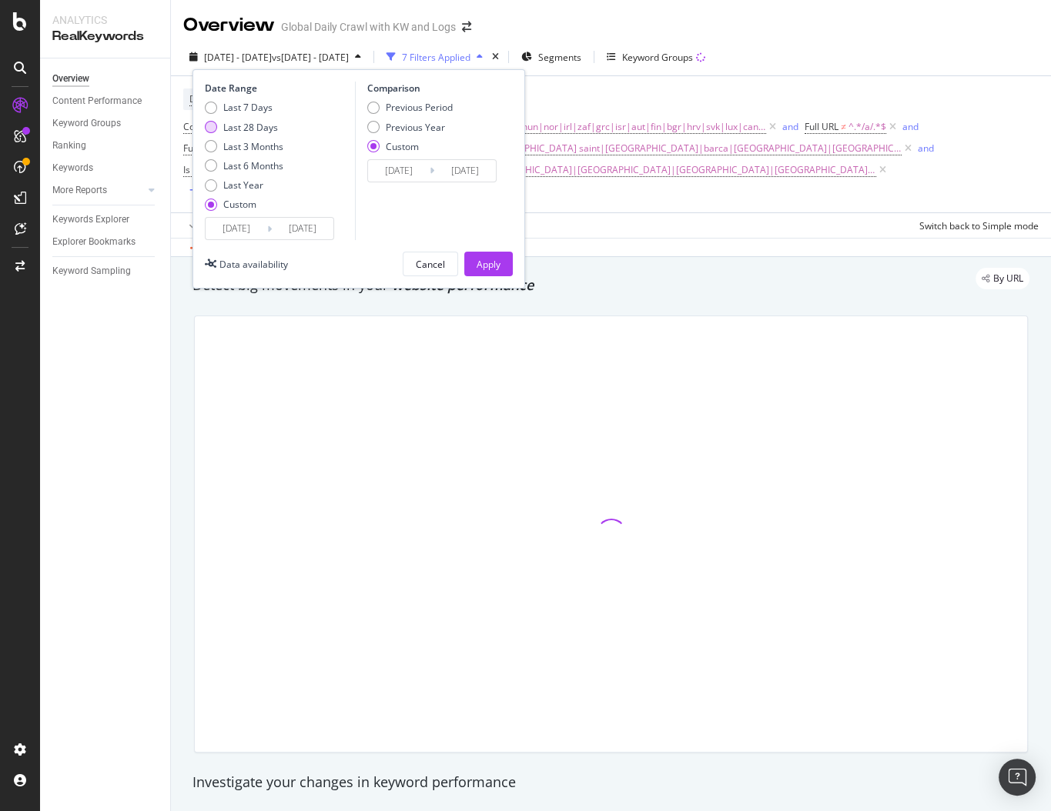
click at [255, 129] on div "Last 28 Days" at bounding box center [250, 127] width 55 height 13
type input "[DATE]"
click at [280, 231] on input "[DATE]" at bounding box center [303, 229] width 62 height 22
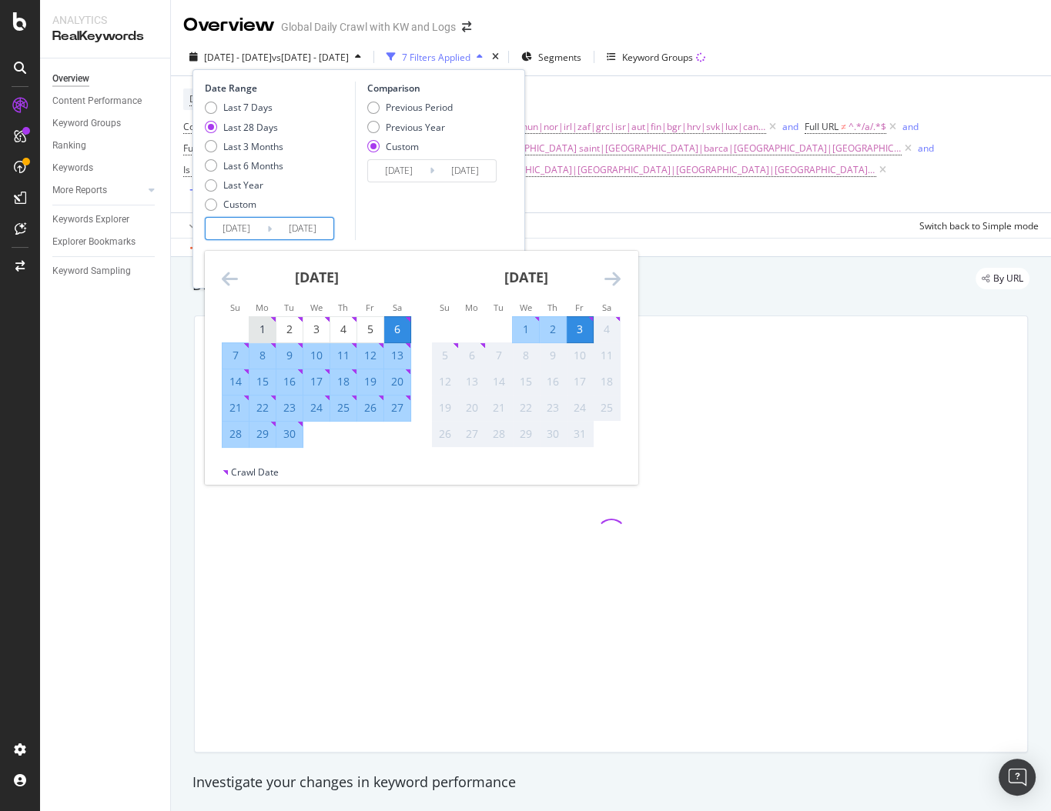
click at [260, 328] on div "1" at bounding box center [262, 329] width 26 height 15
type input "[DATE]"
click at [299, 442] on div "30" at bounding box center [289, 434] width 26 height 25
type input "[DATE]"
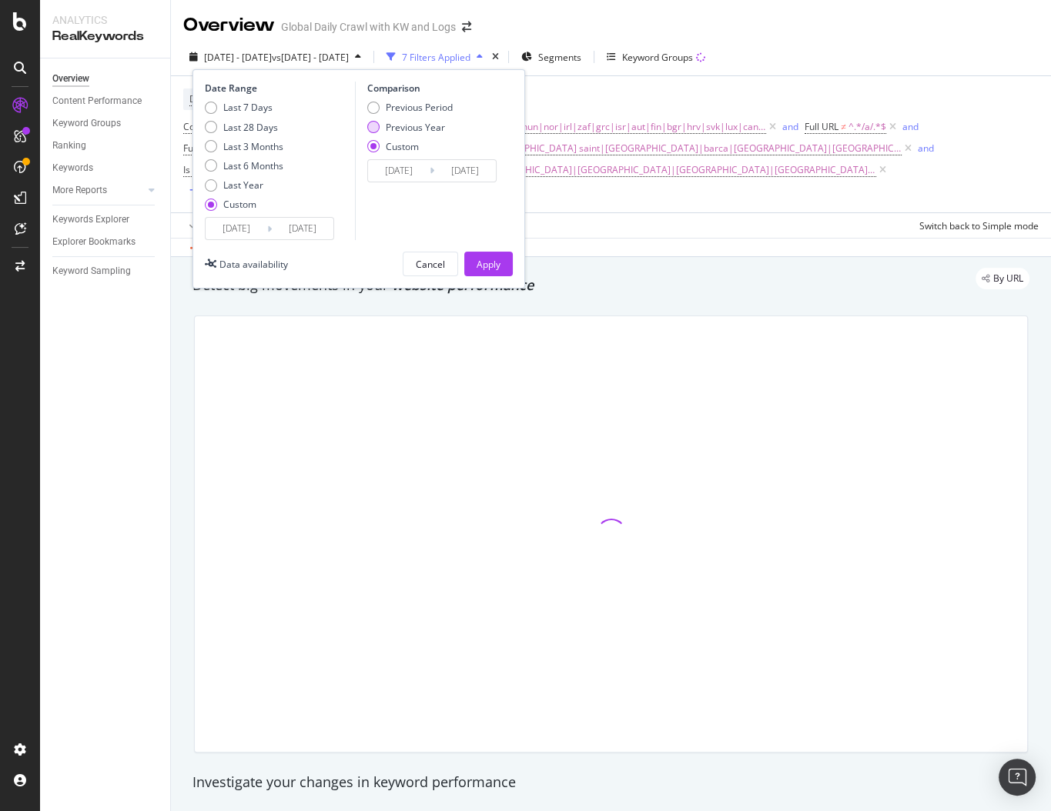
click at [381, 132] on div "Previous Year" at bounding box center [409, 127] width 85 height 13
type input "[DATE]"
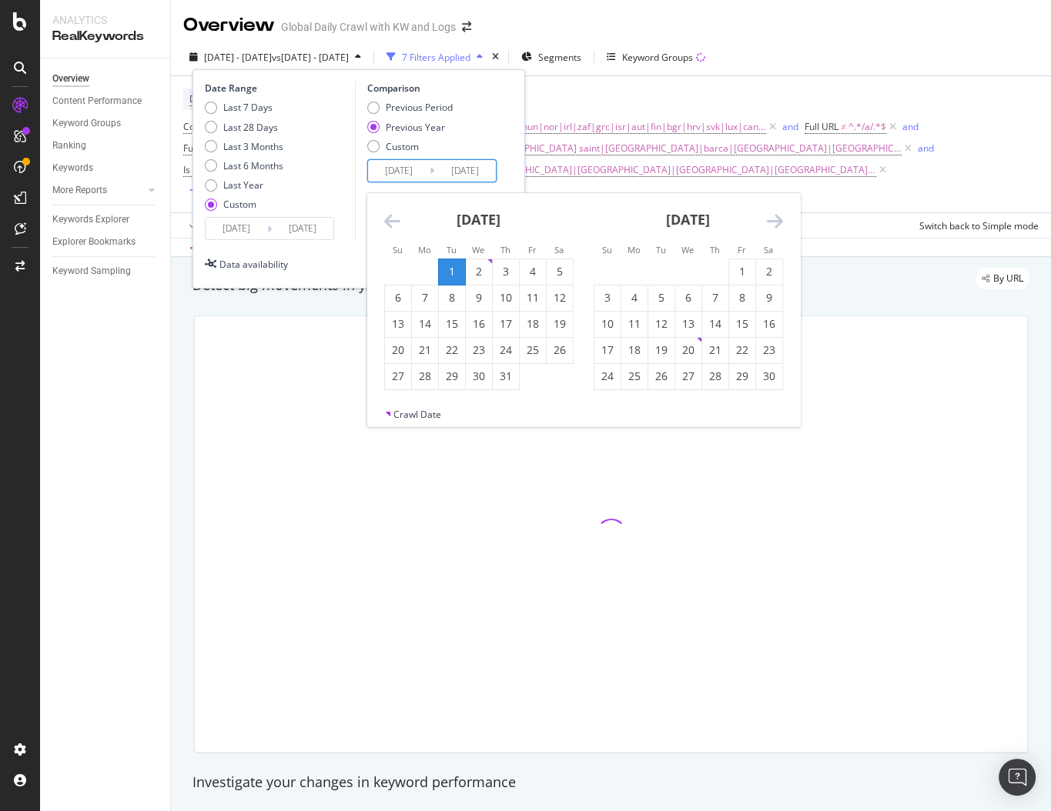
click at [393, 175] on input "[DATE]" at bounding box center [399, 171] width 62 height 22
click at [390, 214] on icon "Move backward to switch to the previous month." at bounding box center [392, 221] width 16 height 18
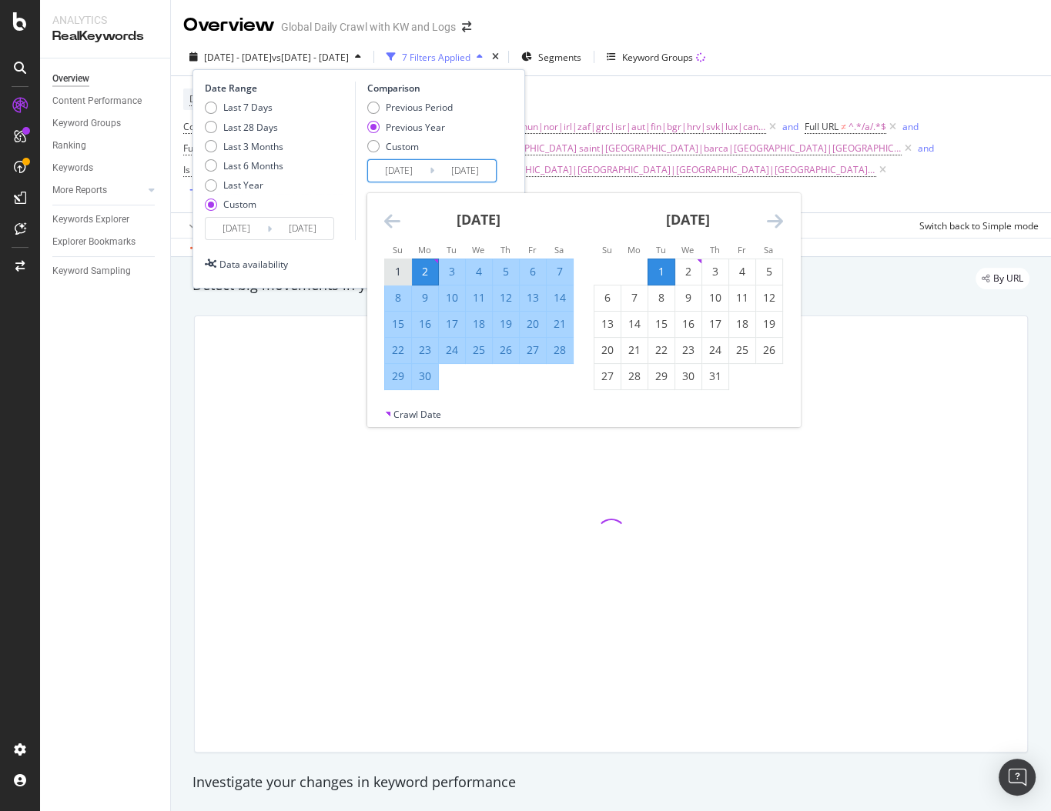
click at [403, 283] on div "1" at bounding box center [398, 271] width 26 height 25
type input "[DATE]"
click at [432, 383] on div "30" at bounding box center [425, 376] width 26 height 15
type input "[DATE]"
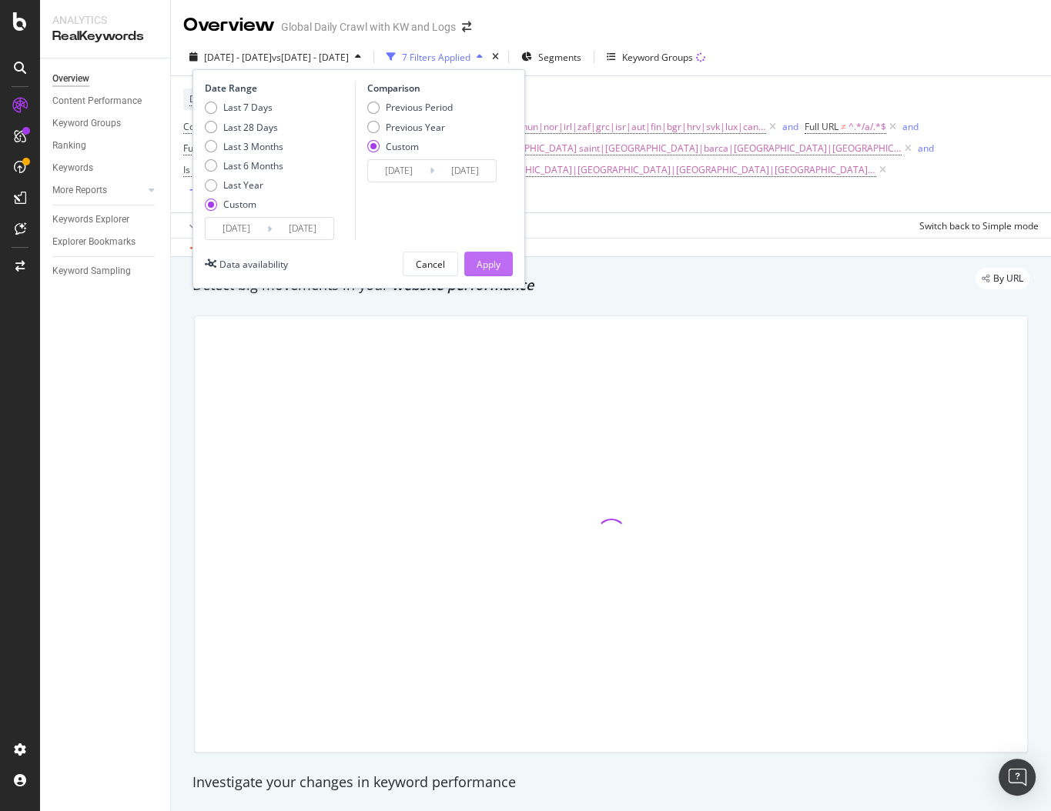
click at [482, 254] on div "Apply" at bounding box center [489, 264] width 24 height 23
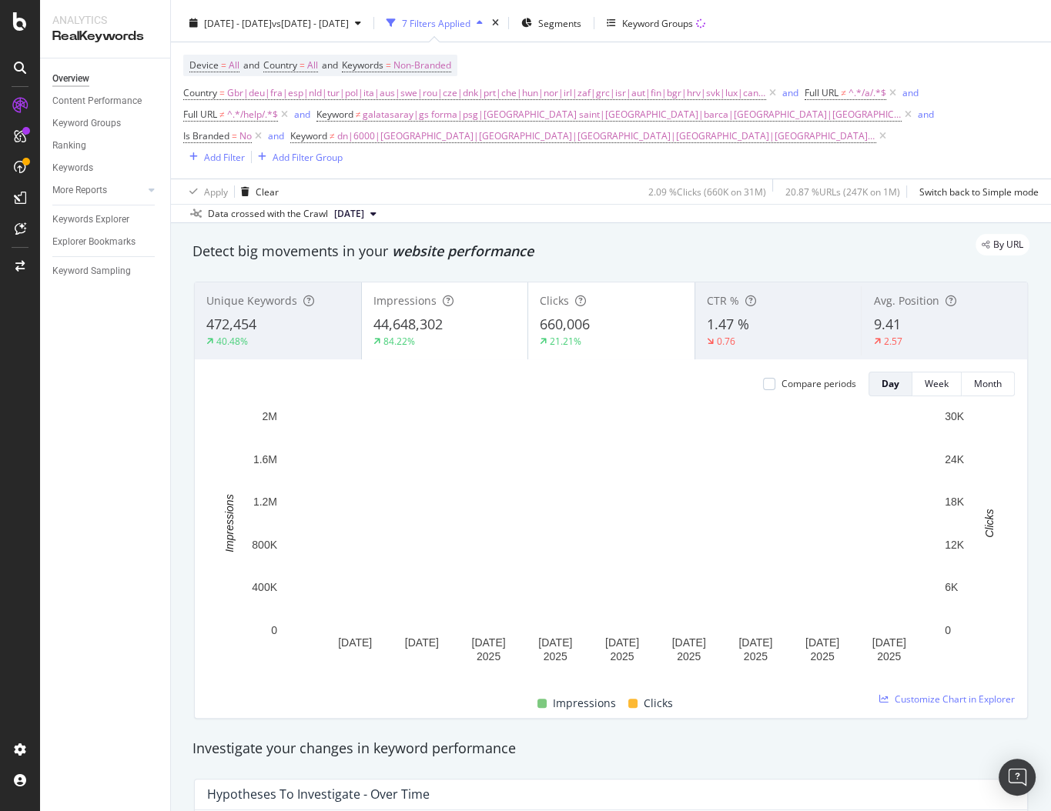
scroll to position [35, 0]
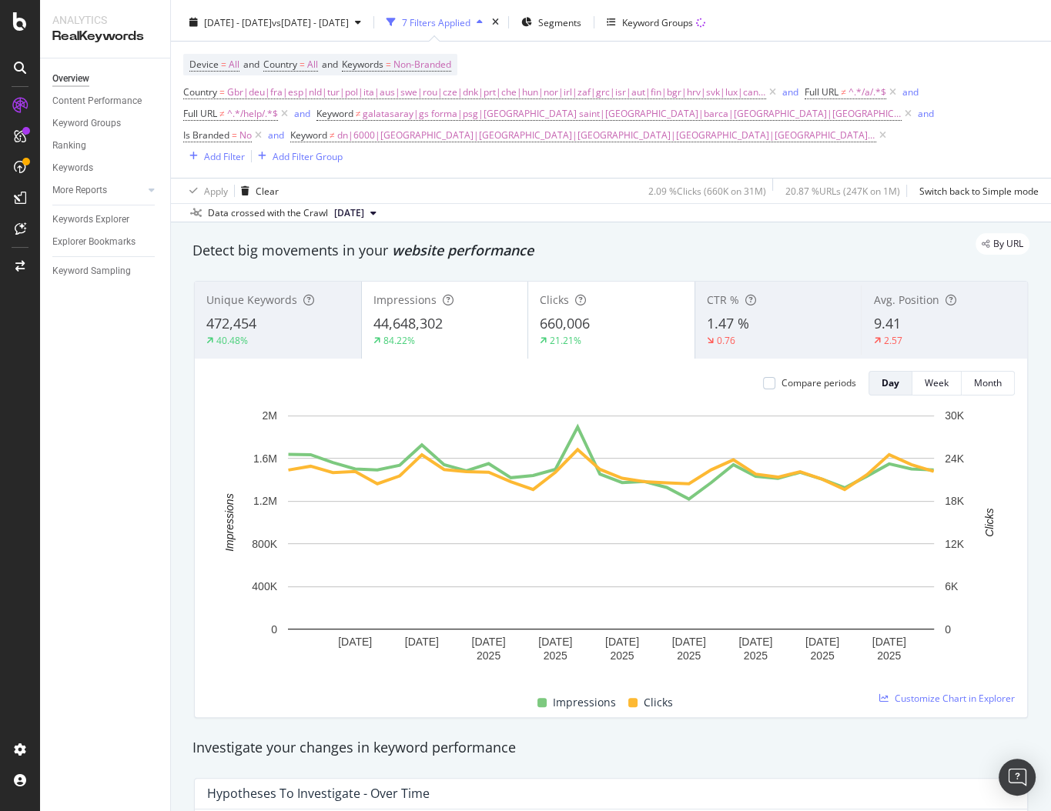
click at [655, 221] on div "[DATE] - [DATE] vs [DATE] - [DATE] 7 Filters Applied Segments Keyword Groups De…" at bounding box center [611, 113] width 880 height 219
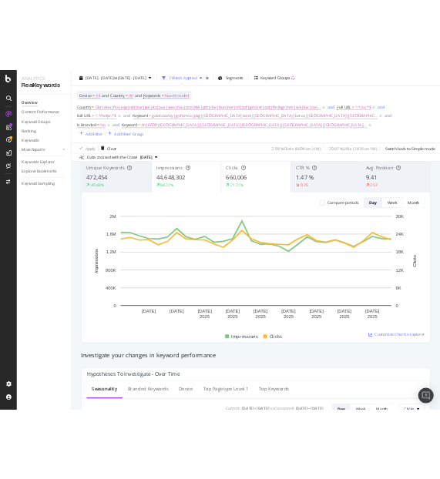
scroll to position [145, 0]
